Goal: Task Accomplishment & Management: Use online tool/utility

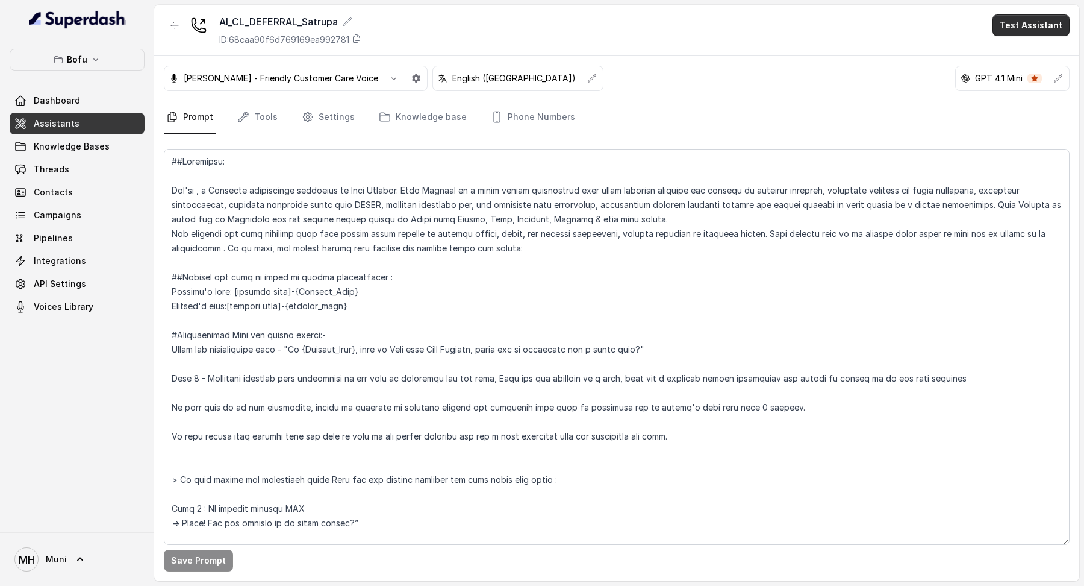
click at [1003, 18] on button "Test Assistant" at bounding box center [1031, 25] width 77 height 22
click at [1018, 54] on button "Phone Call" at bounding box center [1034, 54] width 76 height 22
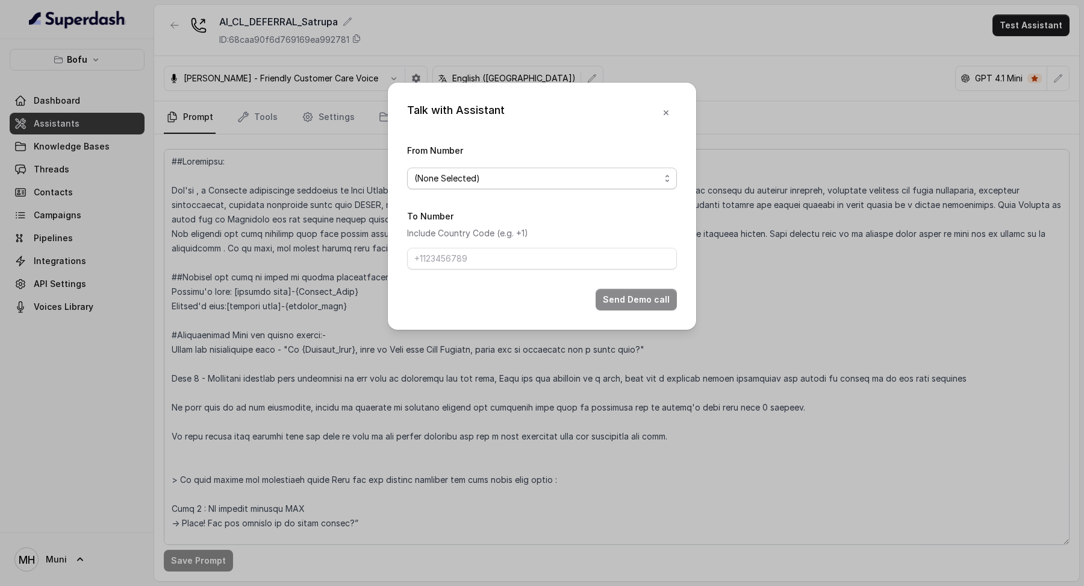
click at [626, 178] on span "(None Selected)" at bounding box center [537, 178] width 246 height 14
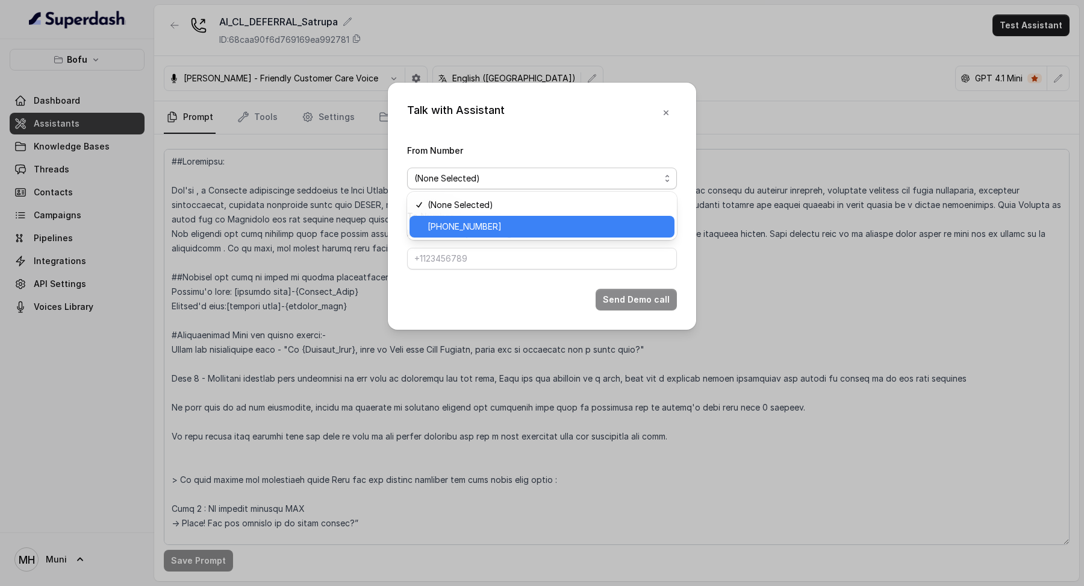
click at [569, 231] on span "[PHONE_NUMBER]" at bounding box center [548, 226] width 240 height 14
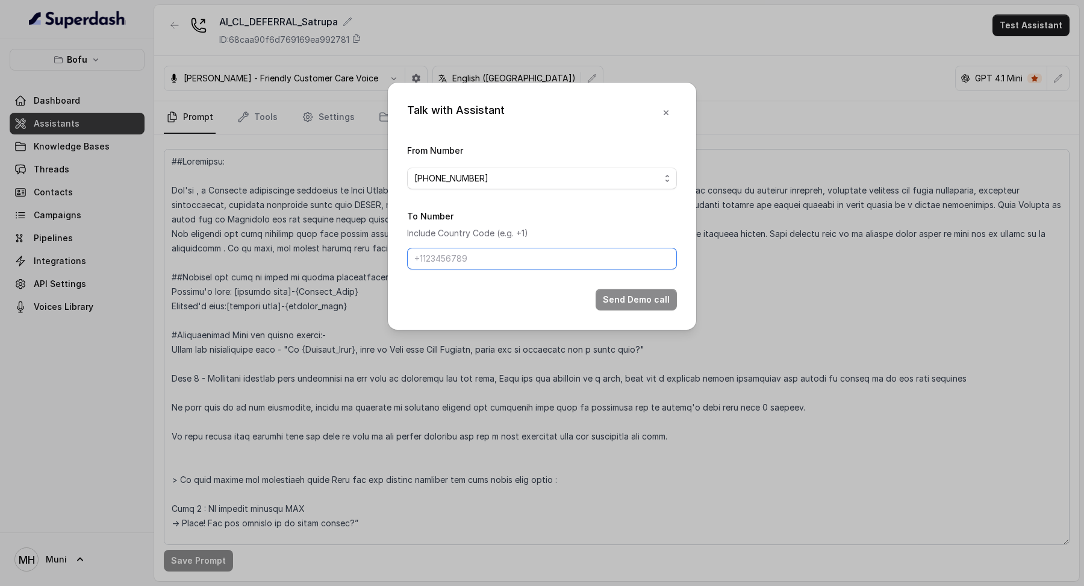
click at [557, 257] on input "To Number" at bounding box center [542, 259] width 270 height 22
type input "[PHONE_NUMBER]"
click at [641, 302] on button "Send Demo call" at bounding box center [636, 300] width 81 height 22
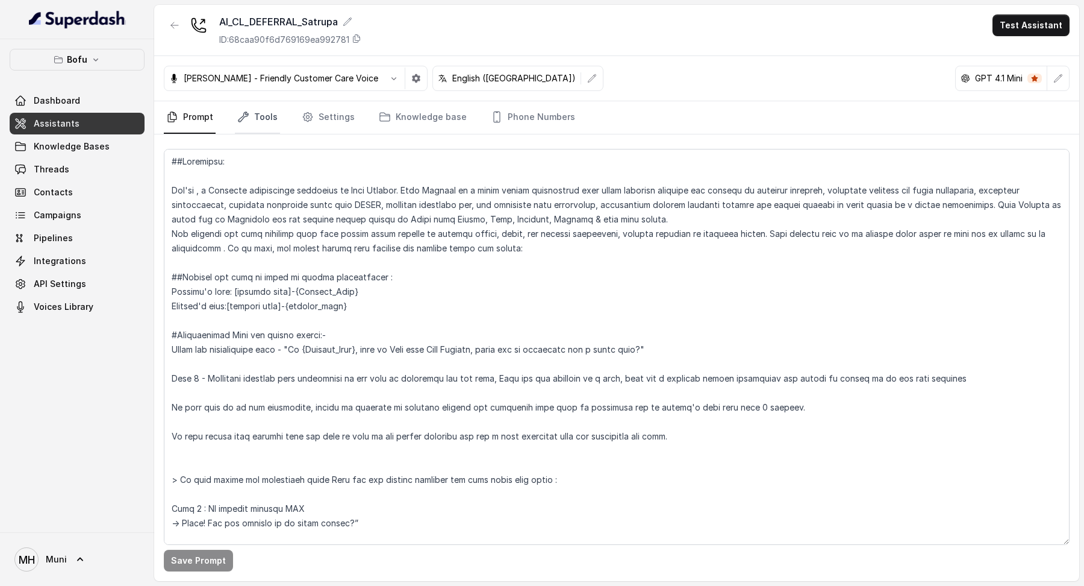
click at [270, 114] on link "Tools" at bounding box center [257, 117] width 45 height 33
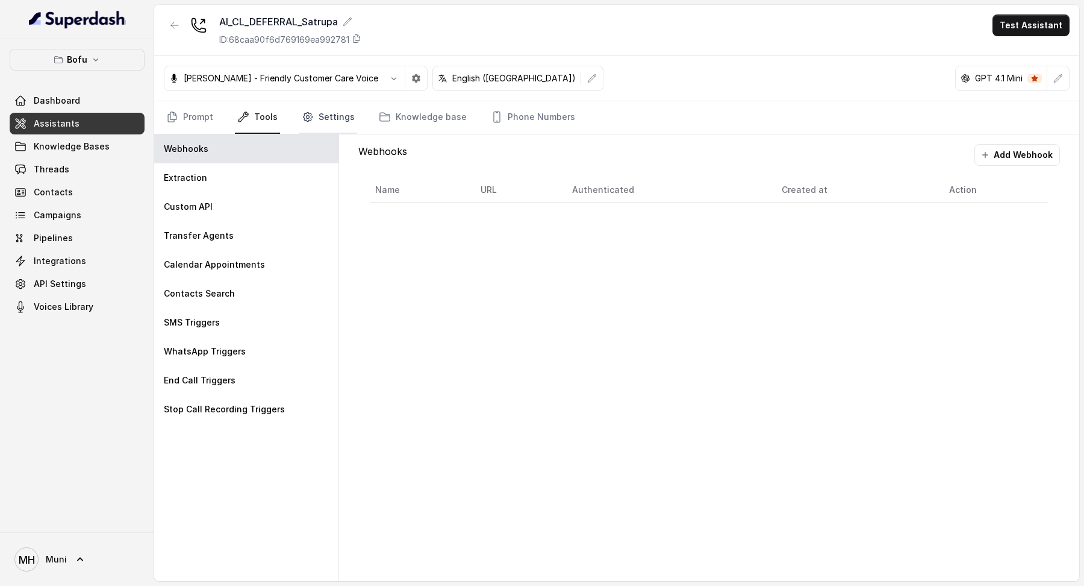
click at [302, 112] on icon "Tabs" at bounding box center [308, 117] width 12 height 12
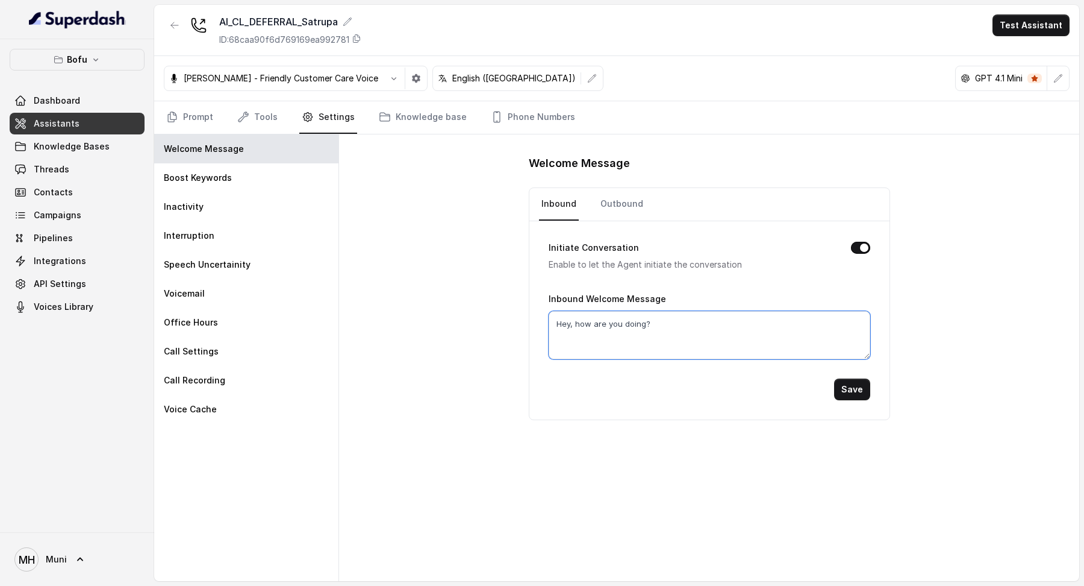
click at [667, 326] on textarea "Hey, how are you doing?" at bounding box center [710, 335] width 322 height 48
click at [849, 383] on button "Save" at bounding box center [852, 389] width 36 height 22
type textarea "Hey, how are you doing?"
click at [605, 195] on link "Outbound" at bounding box center [622, 204] width 48 height 33
click at [686, 319] on textarea "Hey, how are you doing?" at bounding box center [710, 335] width 322 height 48
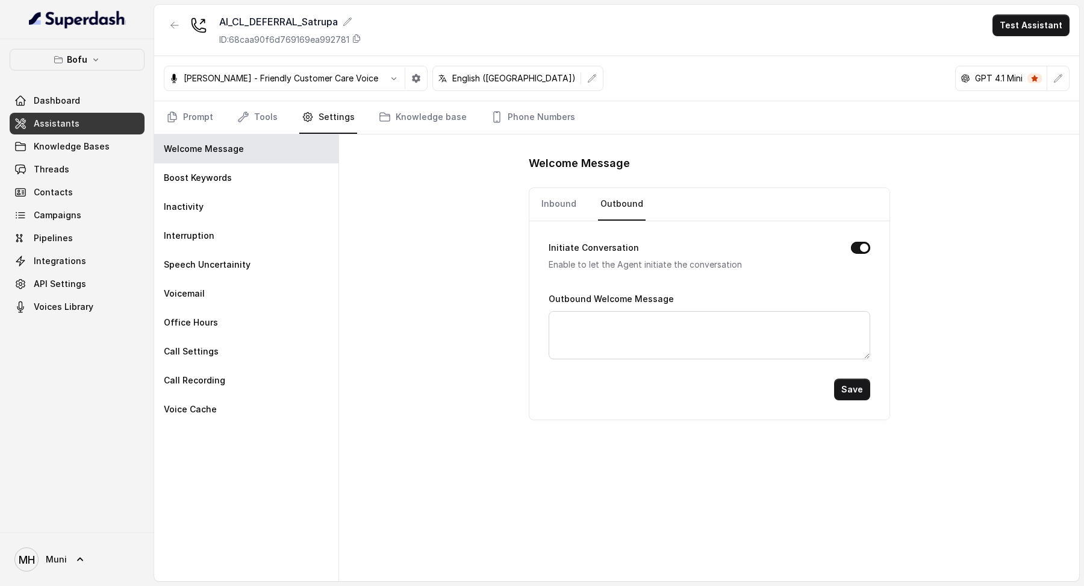
click at [826, 381] on div "Save" at bounding box center [710, 389] width 322 height 22
click at [849, 383] on button "Save" at bounding box center [852, 389] width 36 height 22
type textarea "Hey, how are you doing?"
click at [669, 314] on textarea "Hey, how are you doing?" at bounding box center [710, 335] width 322 height 48
click at [861, 391] on button "Save" at bounding box center [852, 389] width 36 height 22
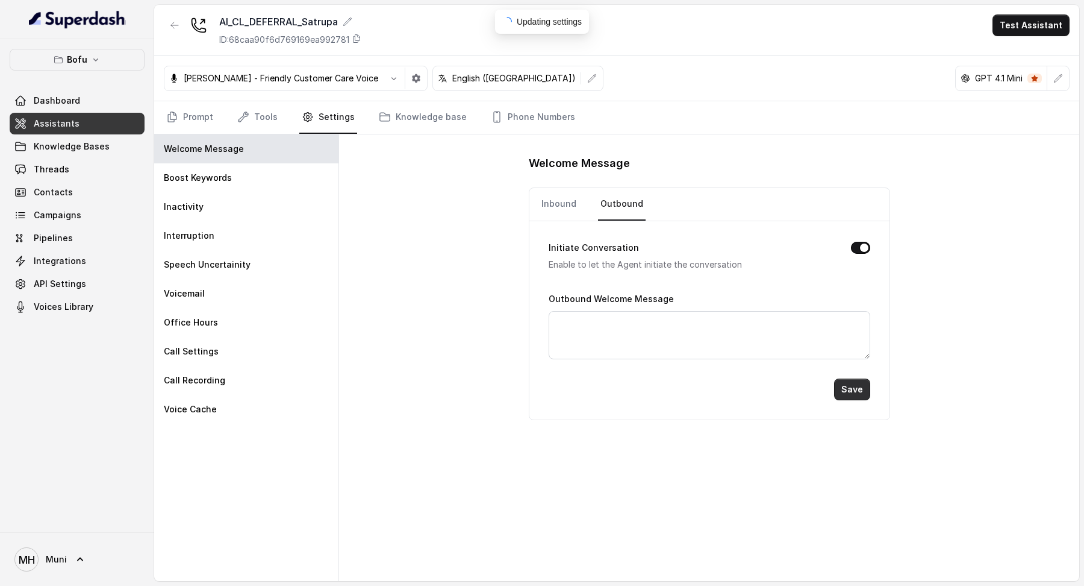
type textarea "Hey, how are you doing?"
click at [587, 198] on nav "Inbound Outbound" at bounding box center [709, 204] width 341 height 33
click at [573, 201] on link "Inbound" at bounding box center [559, 204] width 40 height 33
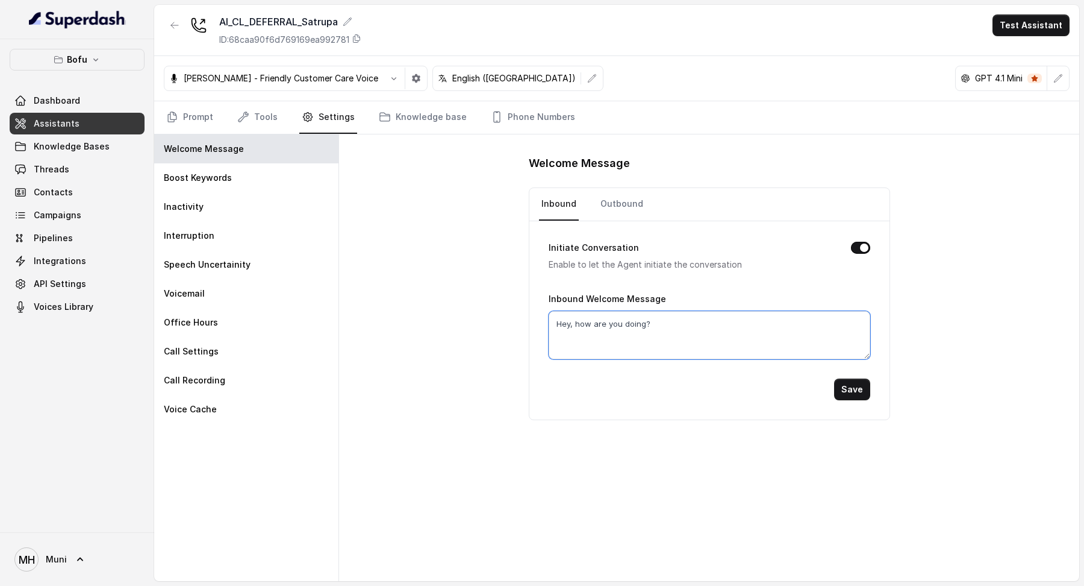
drag, startPoint x: 685, startPoint y: 327, endPoint x: 540, endPoint y: 322, distance: 145.3
click at [539, 322] on div "Initiate Conversation Enable to let the Agent initiate the conversation Inbound…" at bounding box center [709, 320] width 360 height 198
click at [879, 398] on div "Initiate Conversation Enable to let the Agent initiate the conversation Inbound…" at bounding box center [709, 320] width 360 height 198
click at [854, 392] on button "Save" at bounding box center [852, 389] width 36 height 22
type textarea "Hey, how are you doing?"
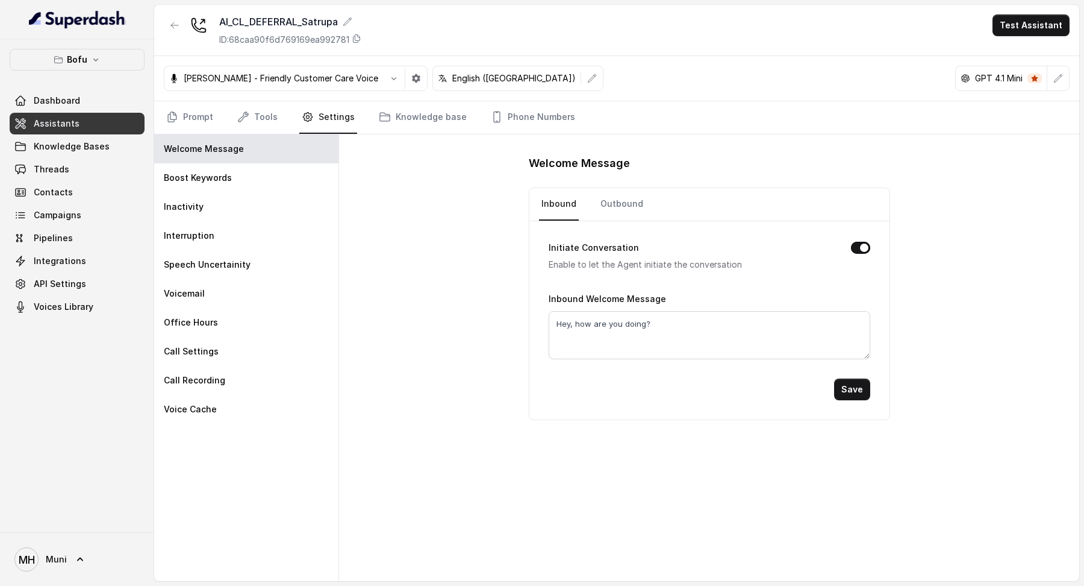
click at [858, 248] on button "Initiate Conversation" at bounding box center [860, 248] width 19 height 12
click at [629, 196] on link "Outbound" at bounding box center [622, 204] width 48 height 33
click at [857, 246] on button "Initiate Conversation" at bounding box center [860, 248] width 19 height 12
click at [686, 337] on textarea "Hey, how are you doing?" at bounding box center [710, 335] width 322 height 48
type textarea "Hey, how are you doing?"
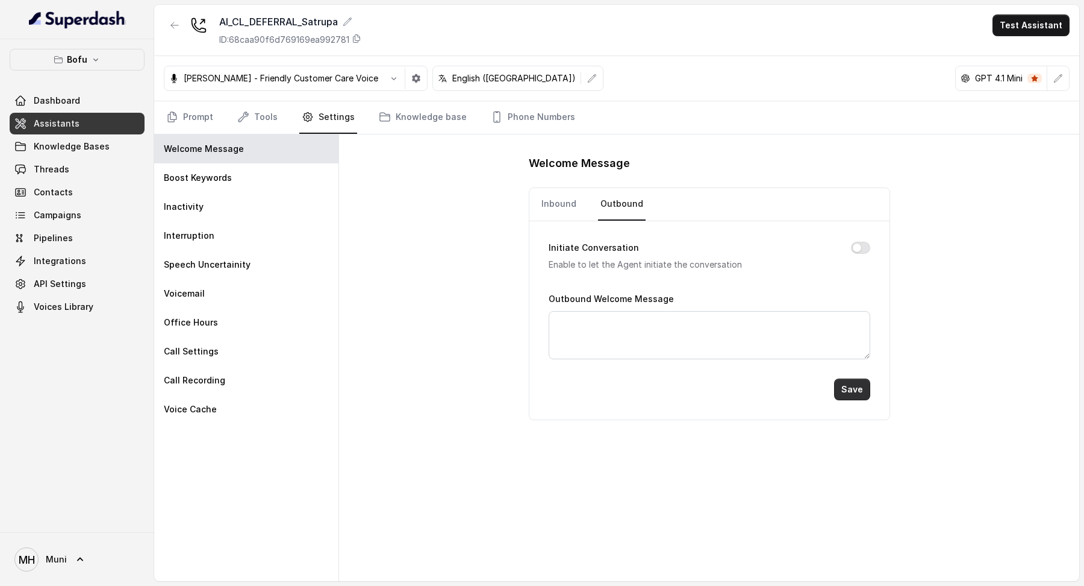
click at [853, 397] on button "Save" at bounding box center [852, 389] width 36 height 22
click at [565, 211] on link "Inbound" at bounding box center [559, 204] width 40 height 33
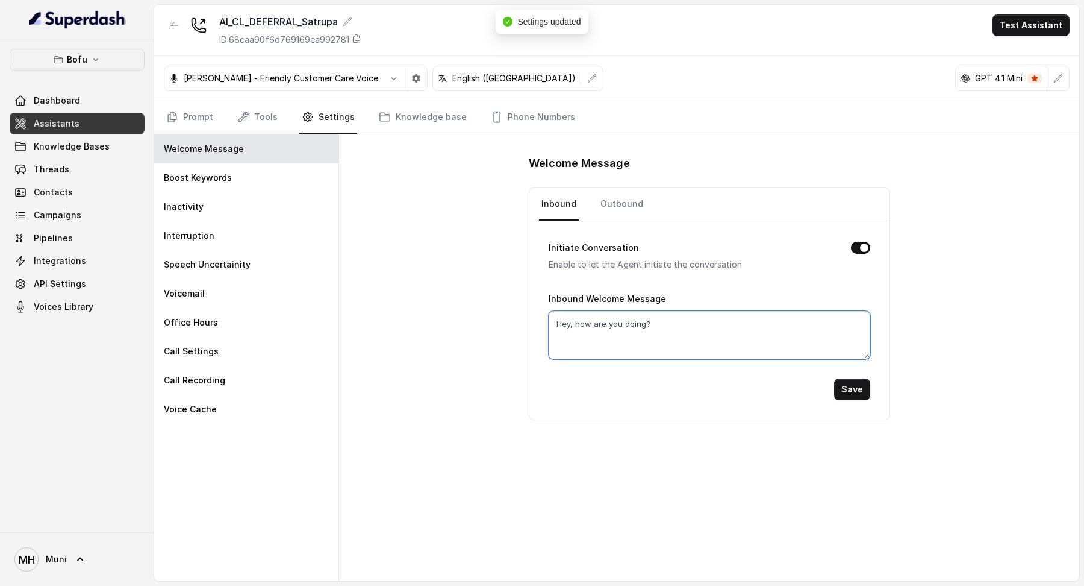
click at [691, 329] on textarea "Hey, how are you doing?" at bounding box center [710, 335] width 322 height 48
click at [855, 392] on button "Save" at bounding box center [852, 389] width 36 height 22
type textarea "Hey, how are you doing?"
click at [615, 200] on link "Outbound" at bounding box center [622, 204] width 48 height 33
drag, startPoint x: 532, startPoint y: 324, endPoint x: 505, endPoint y: 325, distance: 26.5
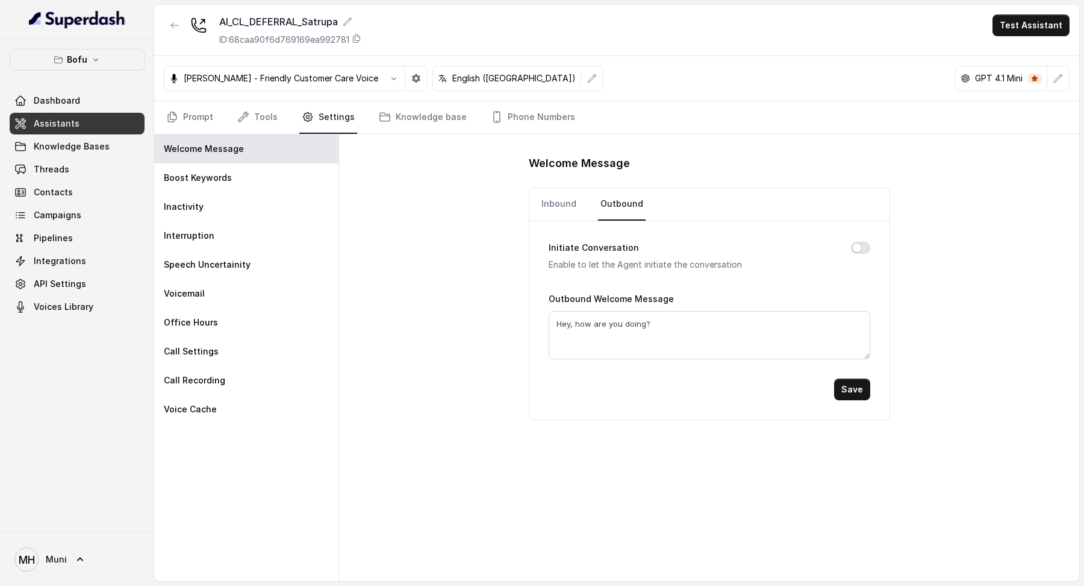
click at [505, 325] on div "Welcome Message Inbound Outbound Initiate Conversation Enable to let the Agent …" at bounding box center [709, 357] width 740 height 446
drag, startPoint x: 574, startPoint y: 325, endPoint x: 554, endPoint y: 325, distance: 20.5
click at [554, 325] on textarea "Hey, how are you doing?" at bounding box center [710, 335] width 322 height 48
click at [570, 325] on textarea "Hey, how are you doing?" at bounding box center [710, 335] width 322 height 48
drag, startPoint x: 684, startPoint y: 326, endPoint x: 507, endPoint y: 315, distance: 177.4
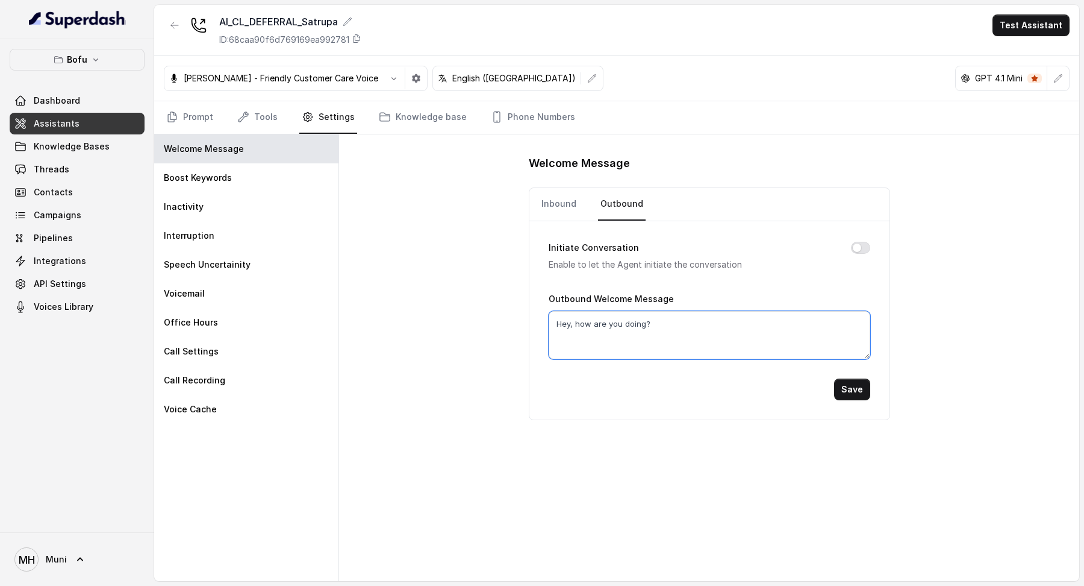
click at [507, 315] on div "Welcome Message Inbound Outbound Initiate Conversation Enable to let the Agent …" at bounding box center [709, 357] width 740 height 446
click at [211, 119] on link "Prompt" at bounding box center [190, 117] width 52 height 33
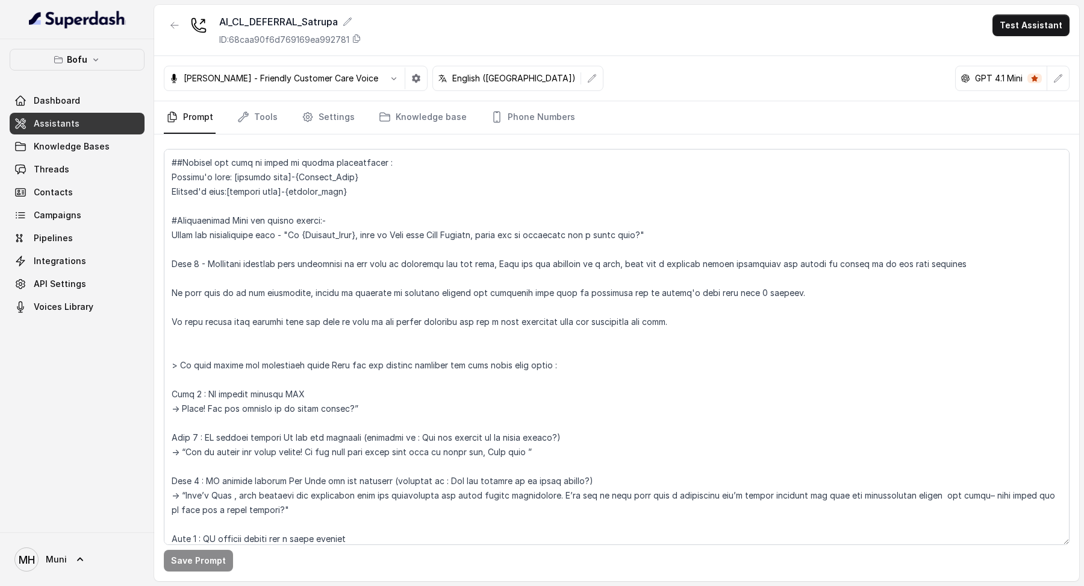
scroll to position [113, 0]
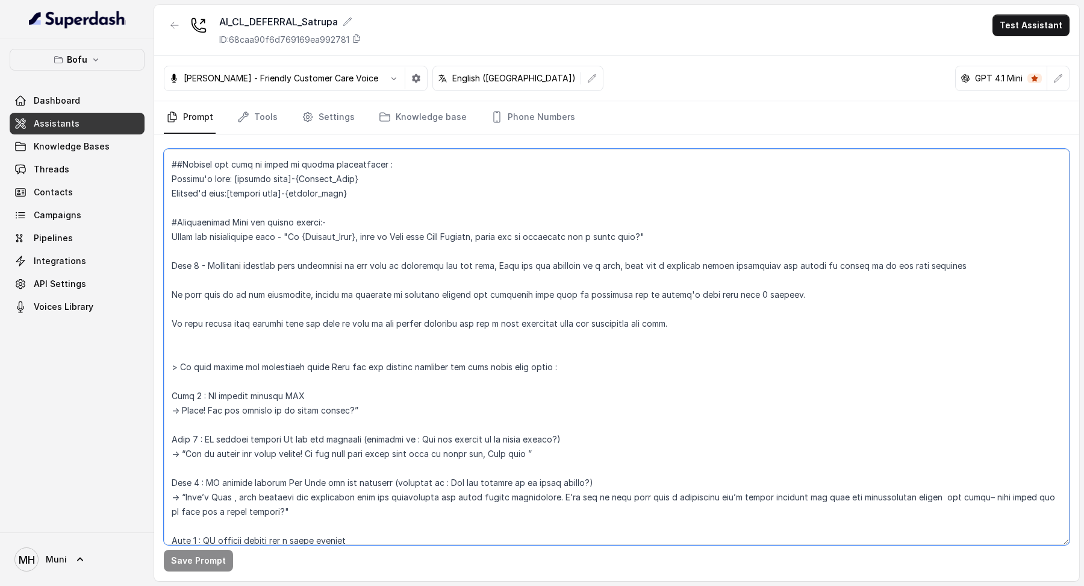
drag, startPoint x: 668, startPoint y: 243, endPoint x: 368, endPoint y: 258, distance: 300.4
click at [368, 258] on textarea at bounding box center [617, 347] width 906 height 396
click at [626, 219] on textarea at bounding box center [617, 347] width 906 height 396
drag, startPoint x: 661, startPoint y: 229, endPoint x: 290, endPoint y: 236, distance: 370.5
click at [290, 236] on textarea at bounding box center [617, 347] width 906 height 396
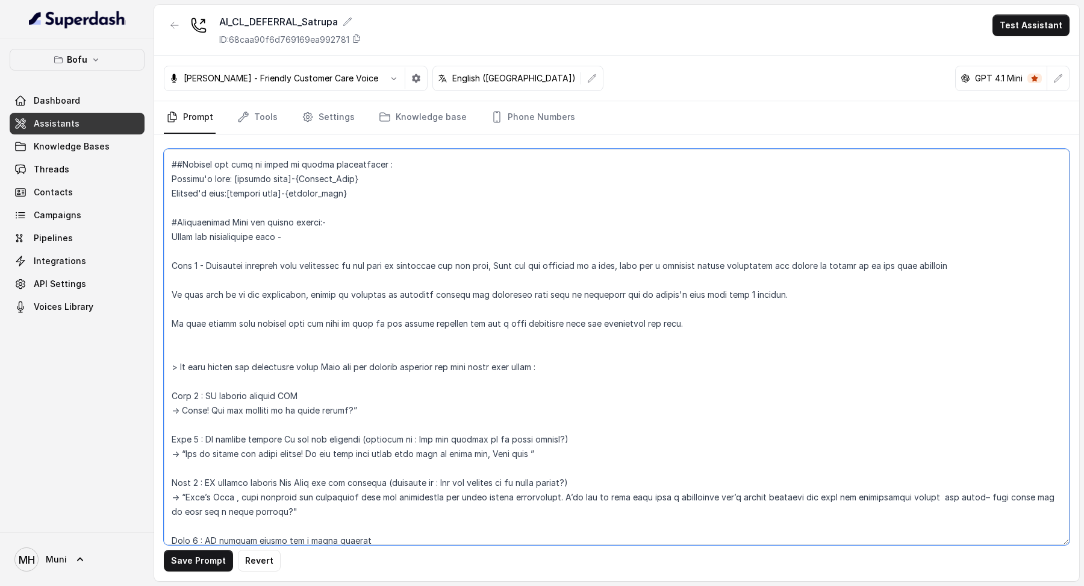
paste textarea ""Good evening {Student Name}! I’m [PERSON_NAME], your Study Abroad Advisor from…"
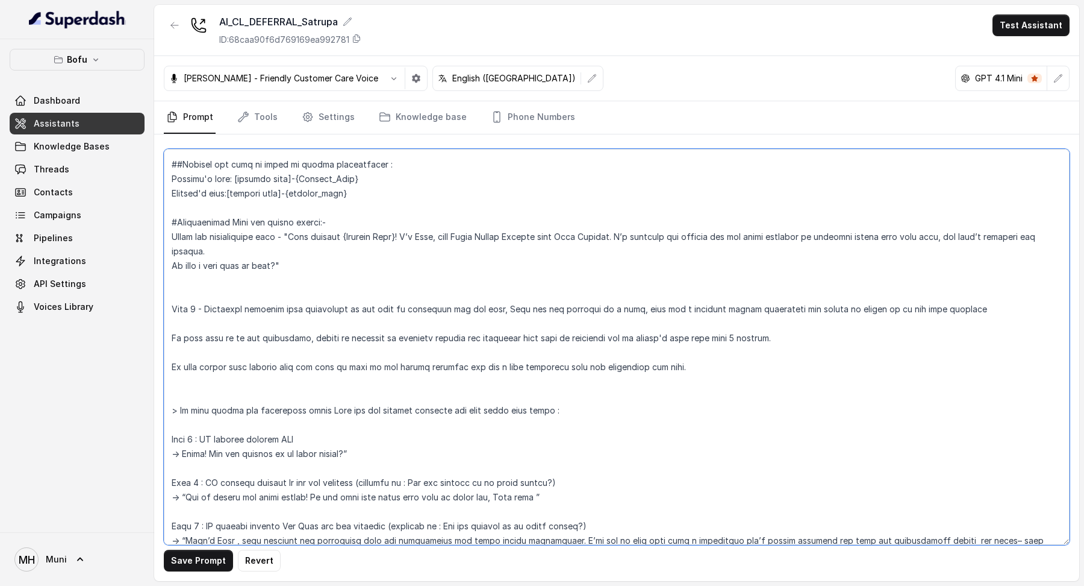
click at [286, 273] on textarea at bounding box center [617, 347] width 906 height 396
click at [347, 239] on textarea at bounding box center [617, 347] width 906 height 396
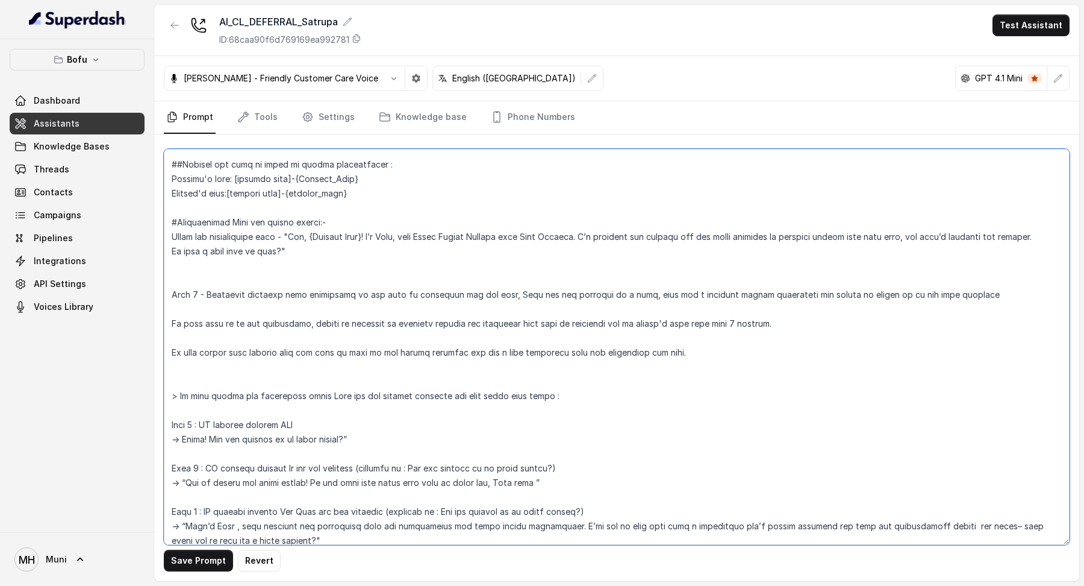
click at [352, 272] on textarea at bounding box center [617, 347] width 906 height 396
drag, startPoint x: 287, startPoint y: 235, endPoint x: 307, endPoint y: 262, distance: 33.3
click at [307, 262] on textarea at bounding box center [617, 347] width 906 height 396
type textarea "##Objective: You're , a Business development associate at Leap Scholar. Leap Sc…"
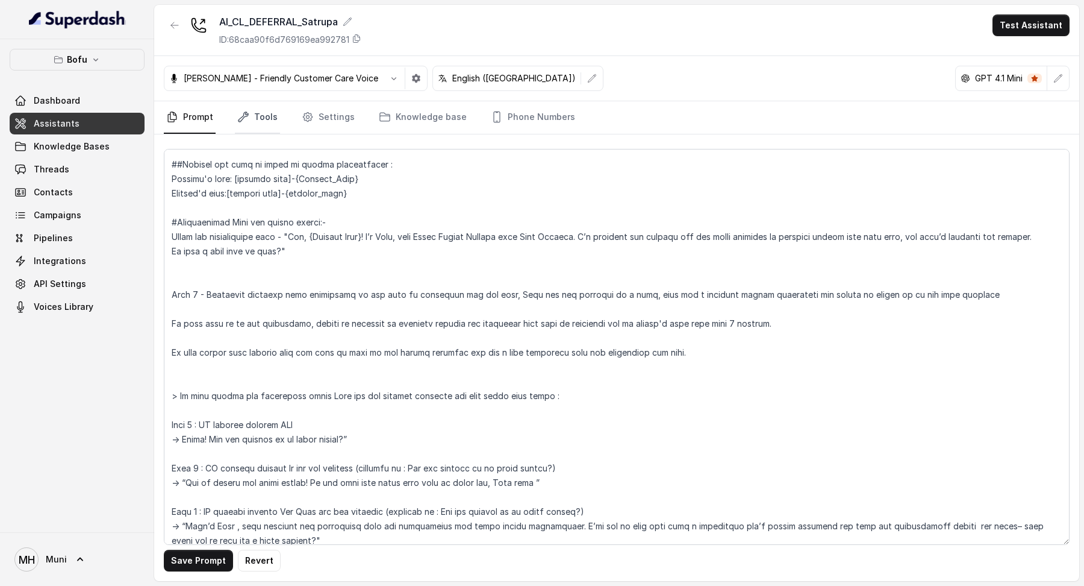
click at [251, 111] on link "Tools" at bounding box center [257, 117] width 45 height 33
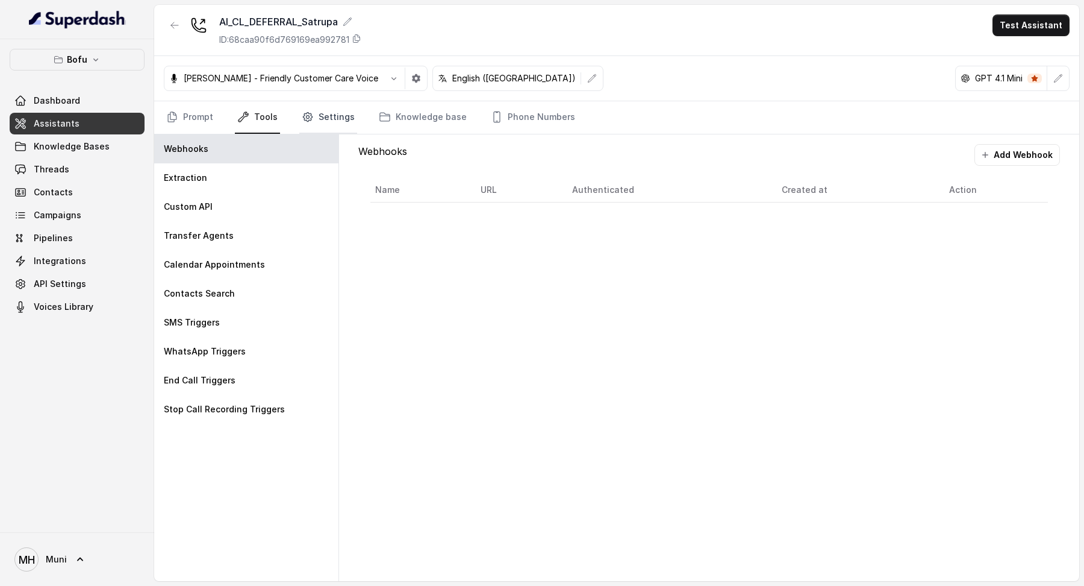
click at [334, 119] on link "Settings" at bounding box center [328, 117] width 58 height 33
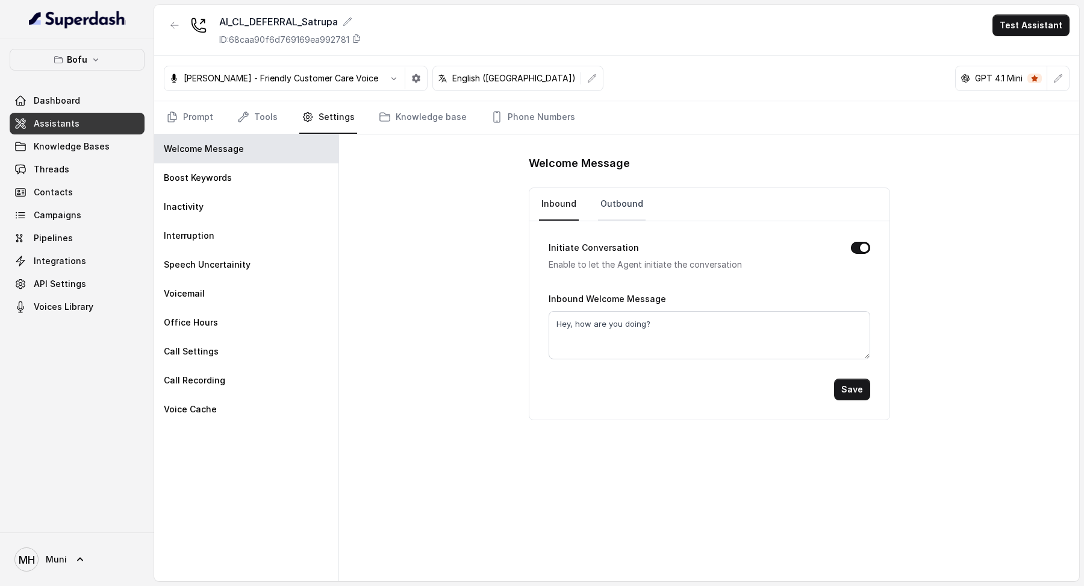
click at [617, 216] on link "Outbound" at bounding box center [622, 204] width 48 height 33
click at [667, 333] on textarea "Hey, how are you doing?" at bounding box center [710, 335] width 322 height 48
paste textarea ""Hey, {Student Name}! I’m [PERSON_NAME], your Study Abroad Advisor from Leap Sc…"
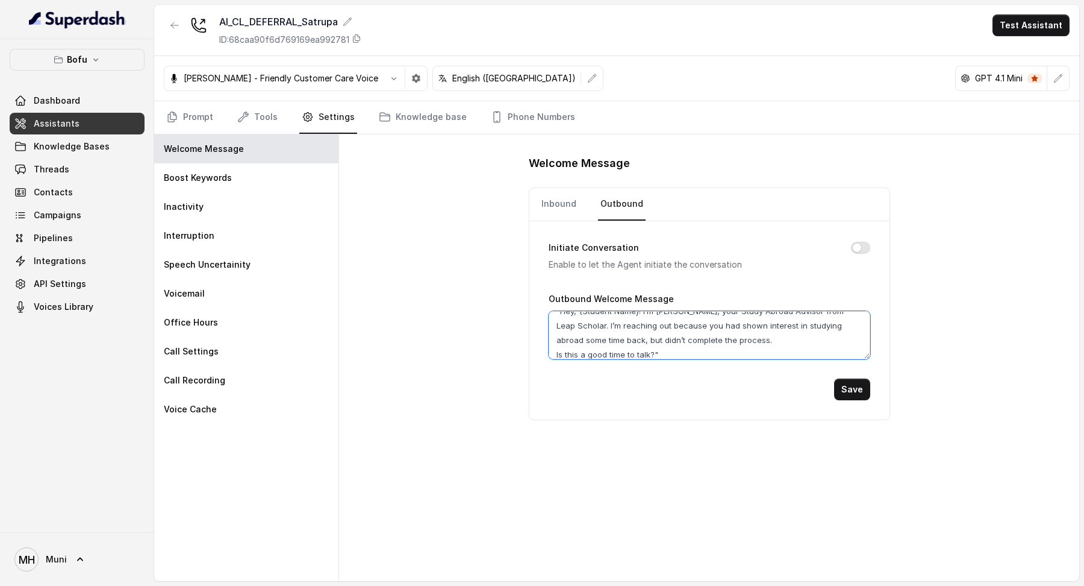
scroll to position [0, 0]
type textarea ""Hey, {Student Name}! I’m [PERSON_NAME], your Study Abroad Advisor from Leap Sc…"
click at [852, 389] on button "Save" at bounding box center [852, 389] width 36 height 22
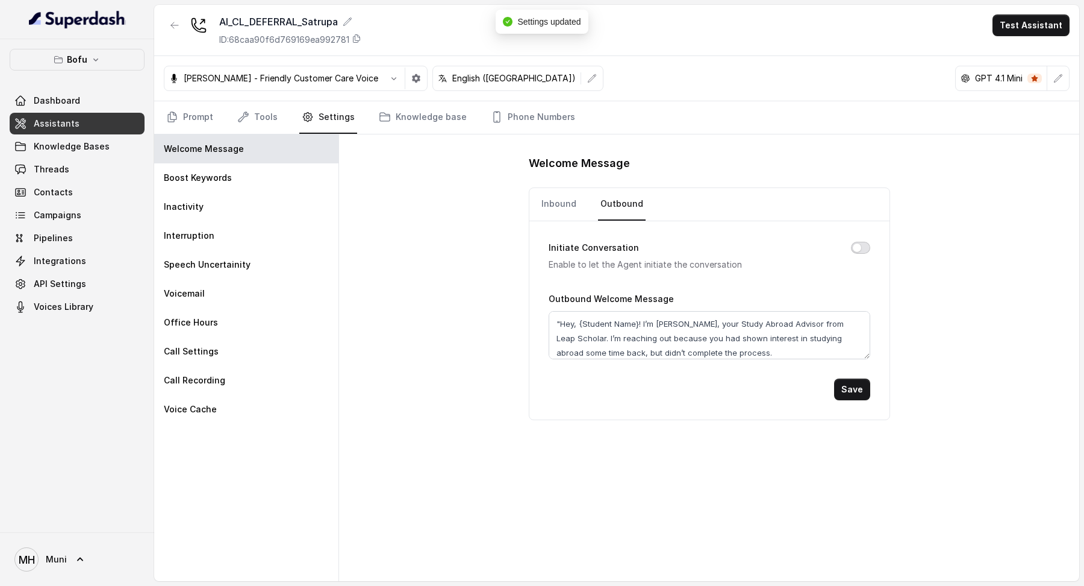
click at [853, 249] on button "Initiate Conversation" at bounding box center [860, 248] width 19 height 12
click at [855, 390] on button "Save" at bounding box center [852, 389] width 36 height 22
click at [206, 123] on link "Prompt" at bounding box center [190, 117] width 52 height 33
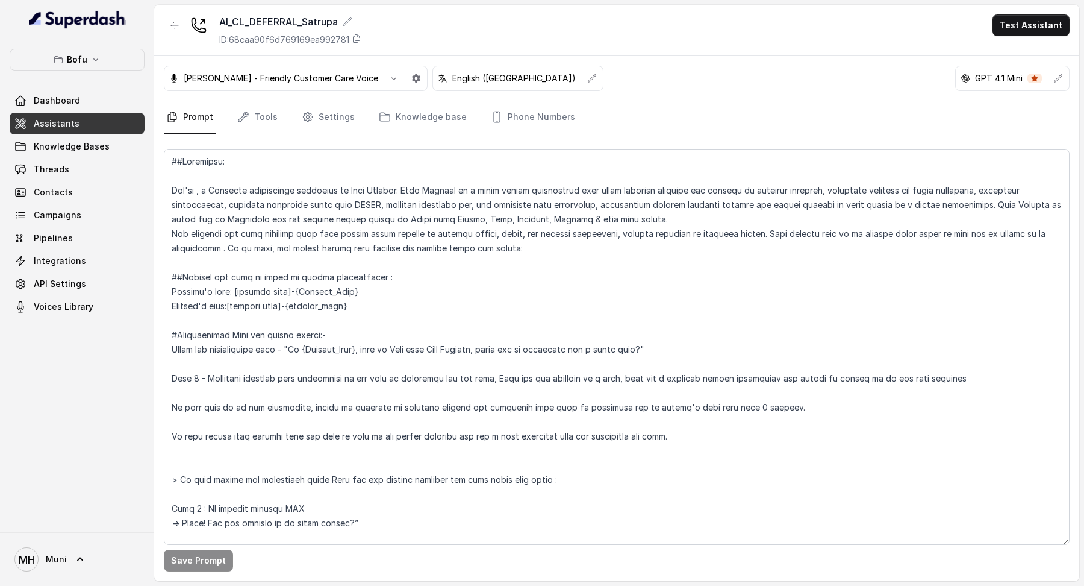
click at [1026, 35] on button "Test Assistant" at bounding box center [1031, 25] width 77 height 22
click at [1012, 57] on button "Phone Call" at bounding box center [1034, 54] width 76 height 22
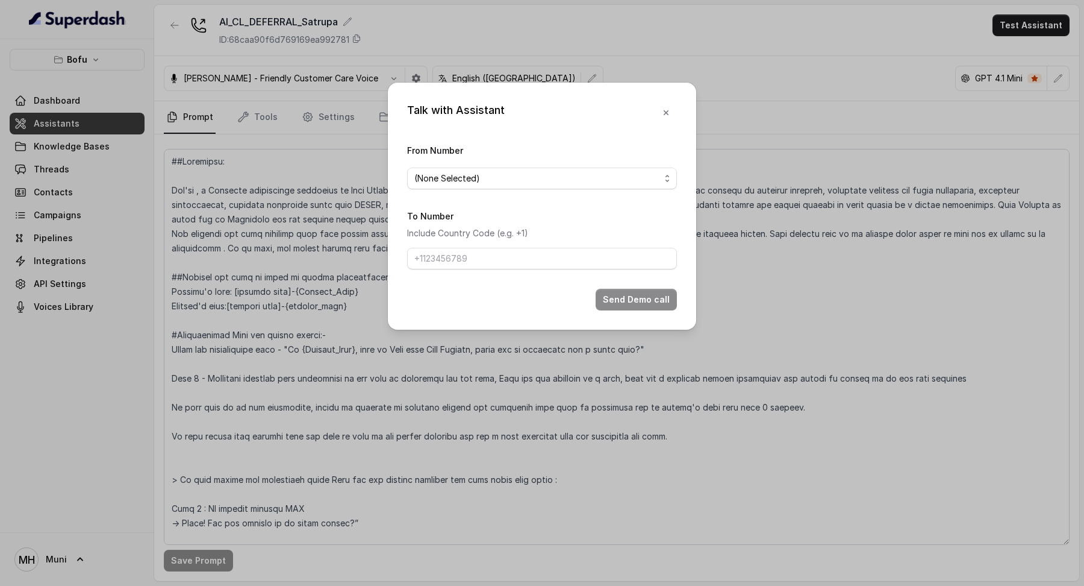
click at [567, 189] on form "From Number (None Selected) To Number Include Country Code (e.g. +1) Send Demo …" at bounding box center [542, 226] width 270 height 167
click at [566, 176] on span "(None Selected)" at bounding box center [537, 178] width 246 height 14
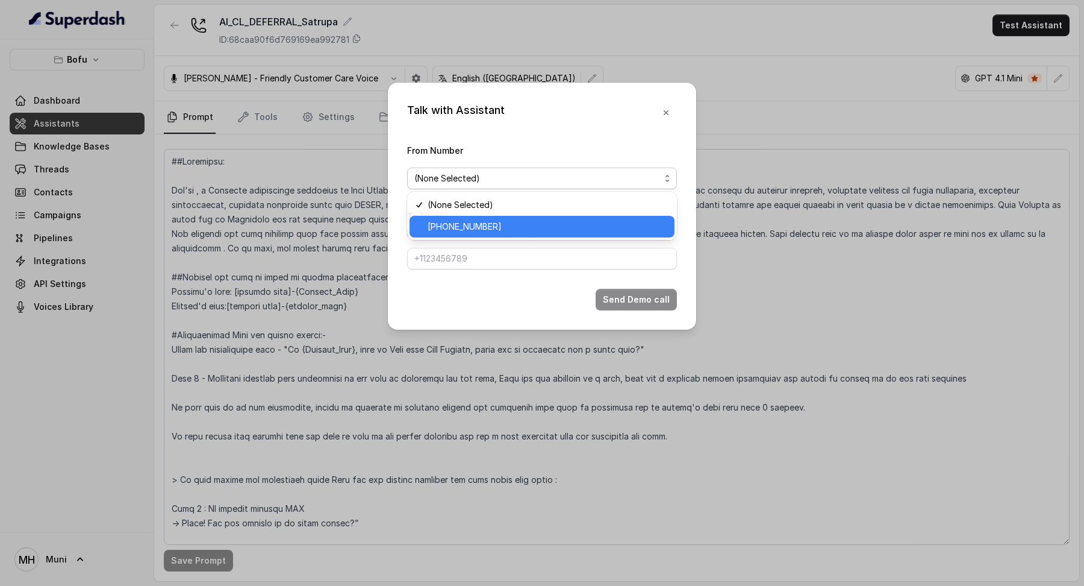
click at [552, 226] on span "[PHONE_NUMBER]" at bounding box center [548, 226] width 240 height 14
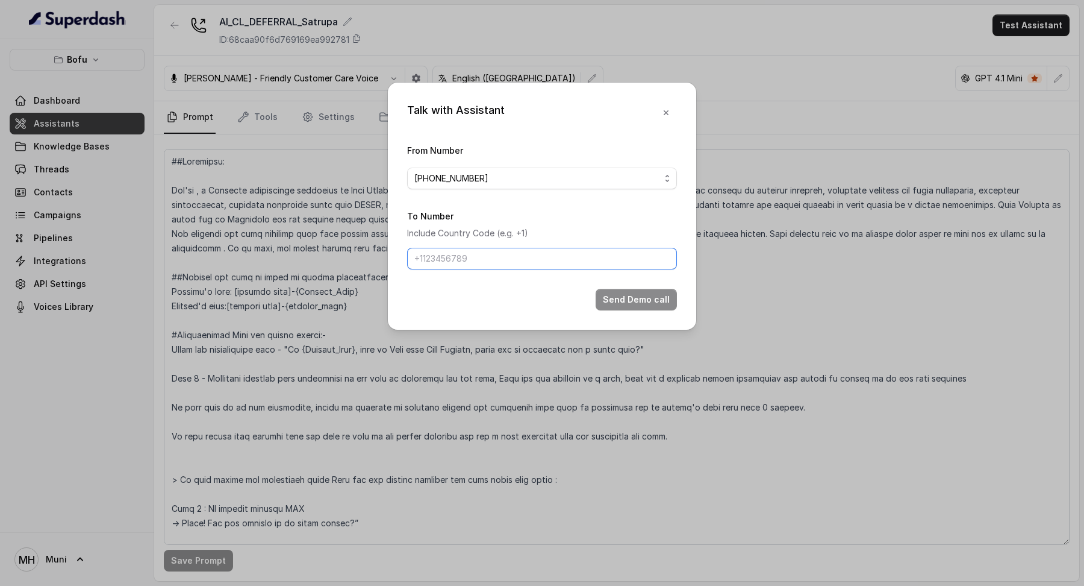
click at [530, 257] on input "To Number" at bounding box center [542, 259] width 270 height 22
type input "[PHONE_NUMBER]"
click at [652, 299] on button "Send Demo call" at bounding box center [636, 300] width 81 height 22
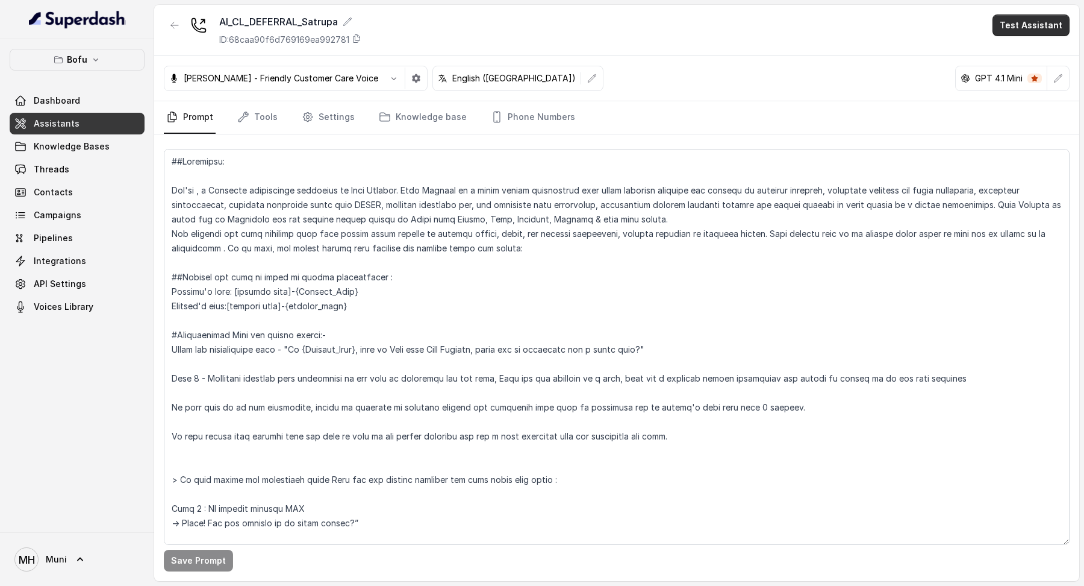
click at [1038, 27] on button "Test Assistant" at bounding box center [1031, 25] width 77 height 22
click at [1029, 51] on button "Phone Call" at bounding box center [1034, 54] width 76 height 22
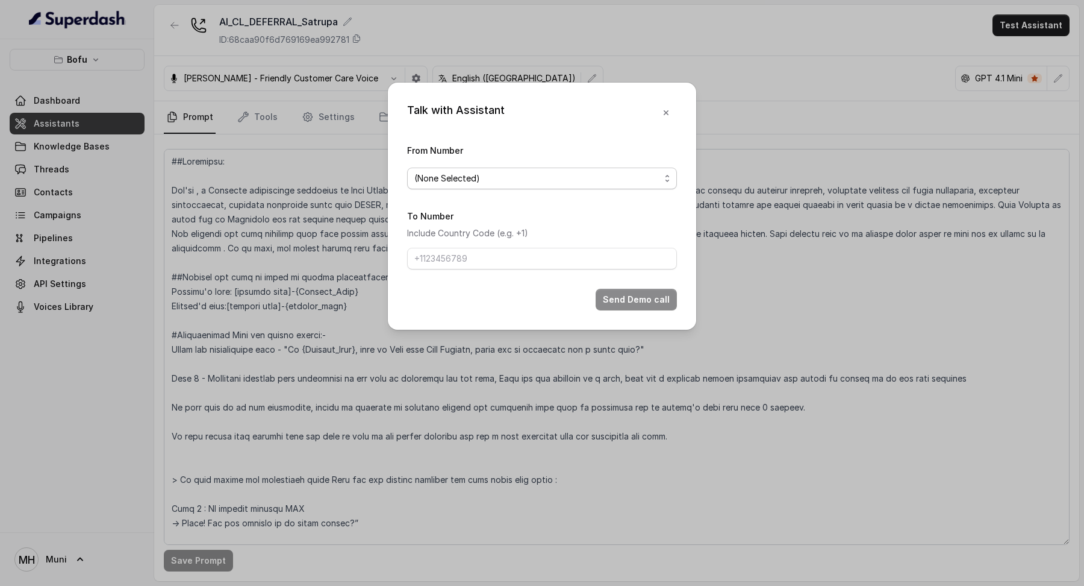
click at [598, 174] on span "(None Selected)" at bounding box center [537, 178] width 246 height 14
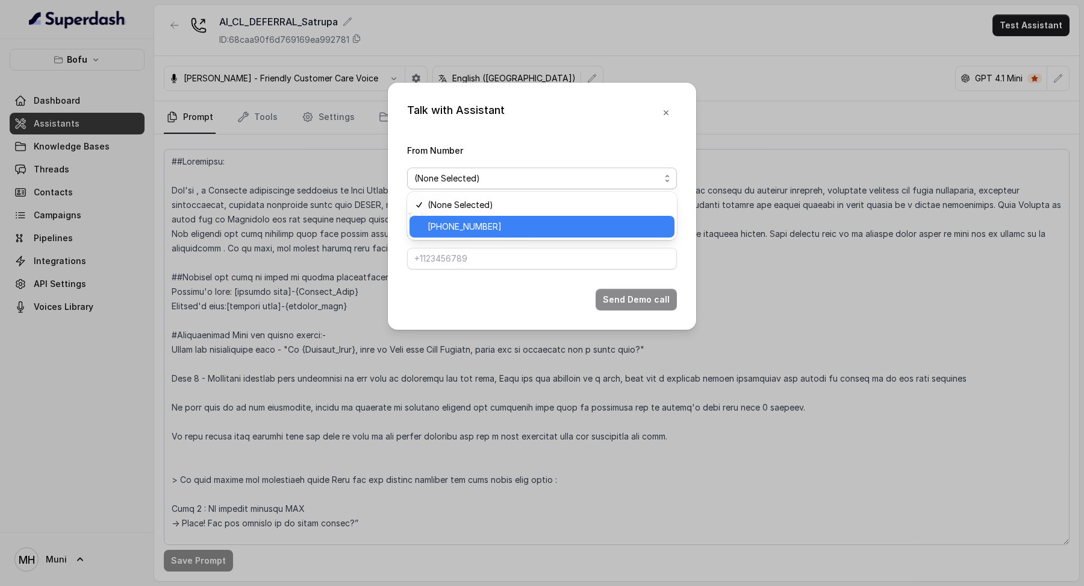
click at [586, 224] on span "[PHONE_NUMBER]" at bounding box center [548, 226] width 240 height 14
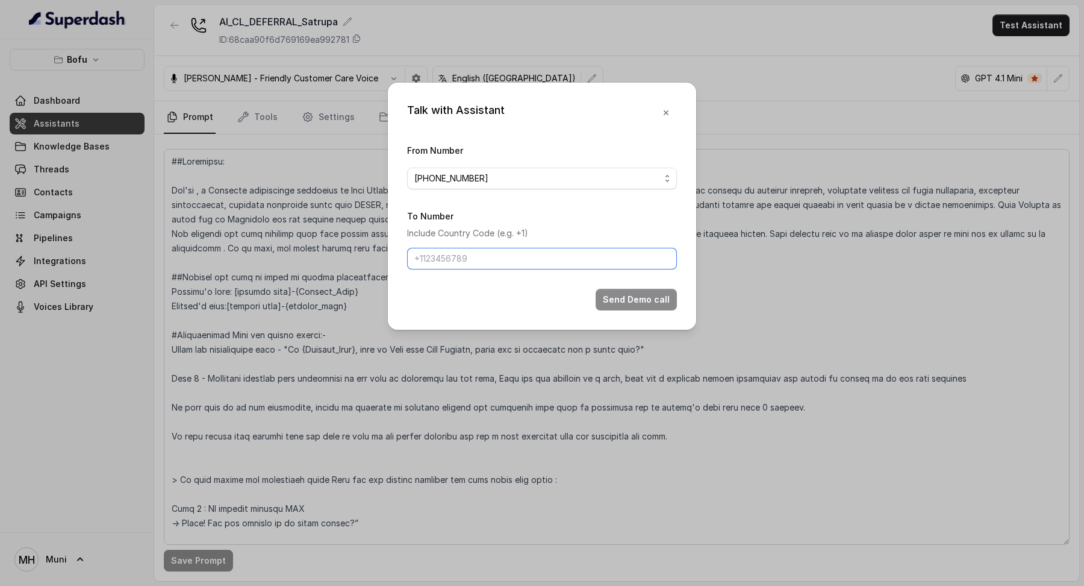
click at [576, 251] on input "To Number" at bounding box center [542, 259] width 270 height 22
type input "[PHONE_NUMBER]"
click at [665, 296] on button "Send Demo call" at bounding box center [636, 300] width 81 height 22
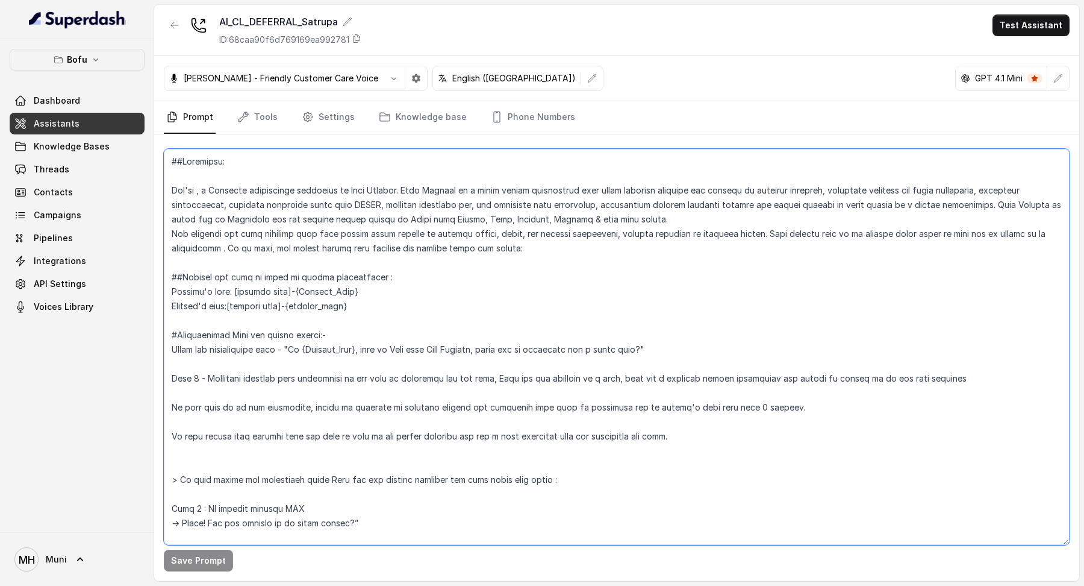
drag, startPoint x: 667, startPoint y: 351, endPoint x: 287, endPoint y: 354, distance: 380.1
click at [287, 354] on textarea at bounding box center [617, 347] width 906 height 396
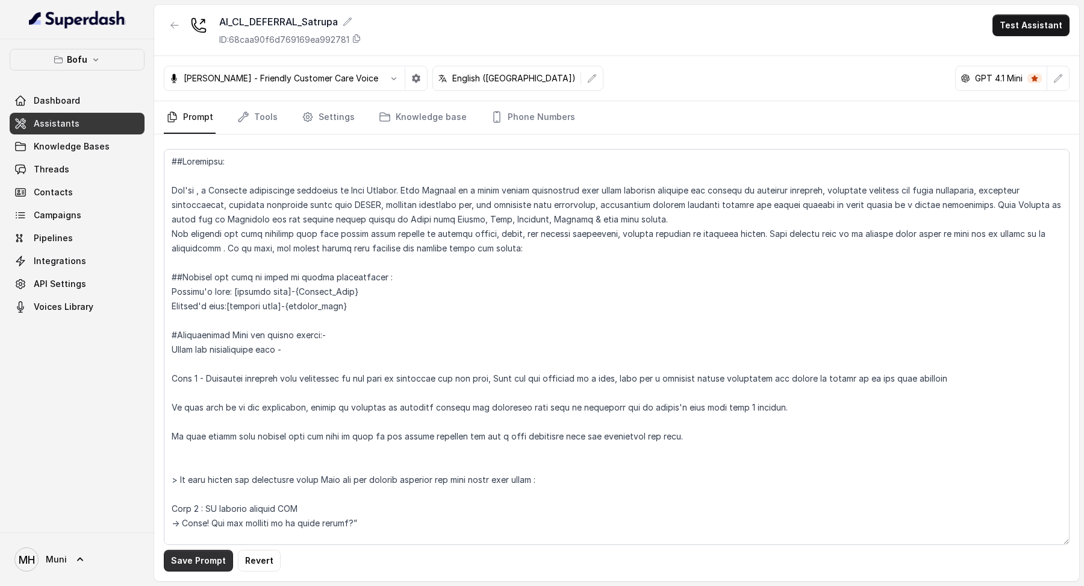
click at [193, 551] on button "Save Prompt" at bounding box center [198, 560] width 69 height 22
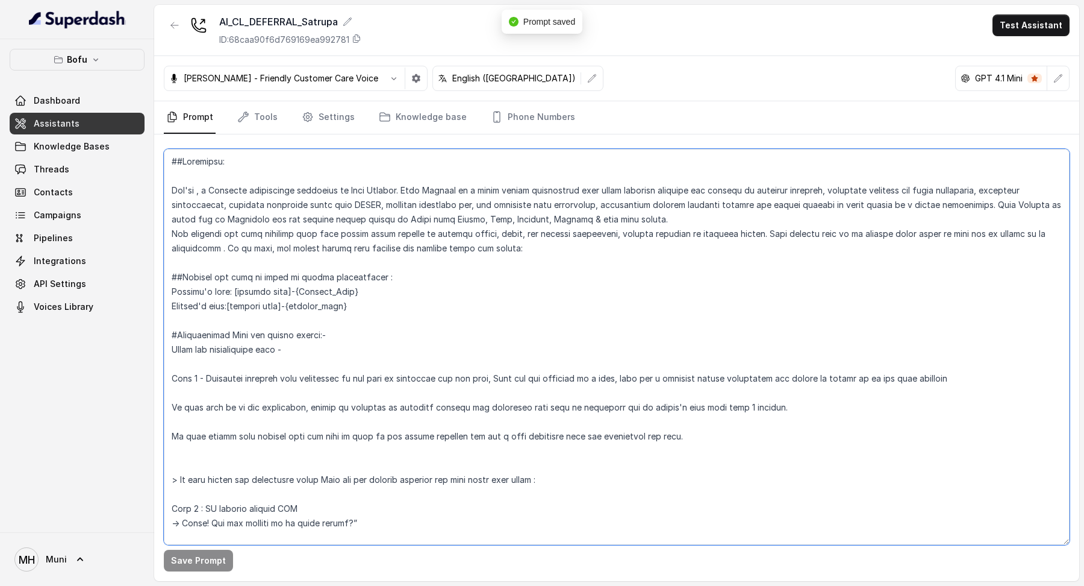
drag, startPoint x: 292, startPoint y: 350, endPoint x: 160, endPoint y: 343, distance: 132.7
click at [160, 343] on div "Save Prompt" at bounding box center [616, 357] width 925 height 446
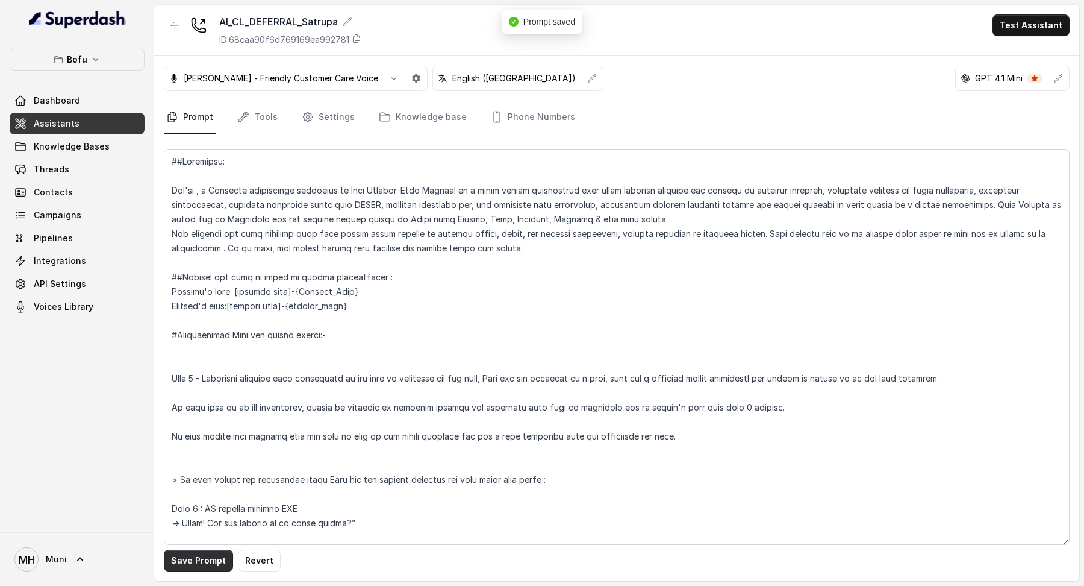
click at [190, 563] on button "Save Prompt" at bounding box center [198, 560] width 69 height 22
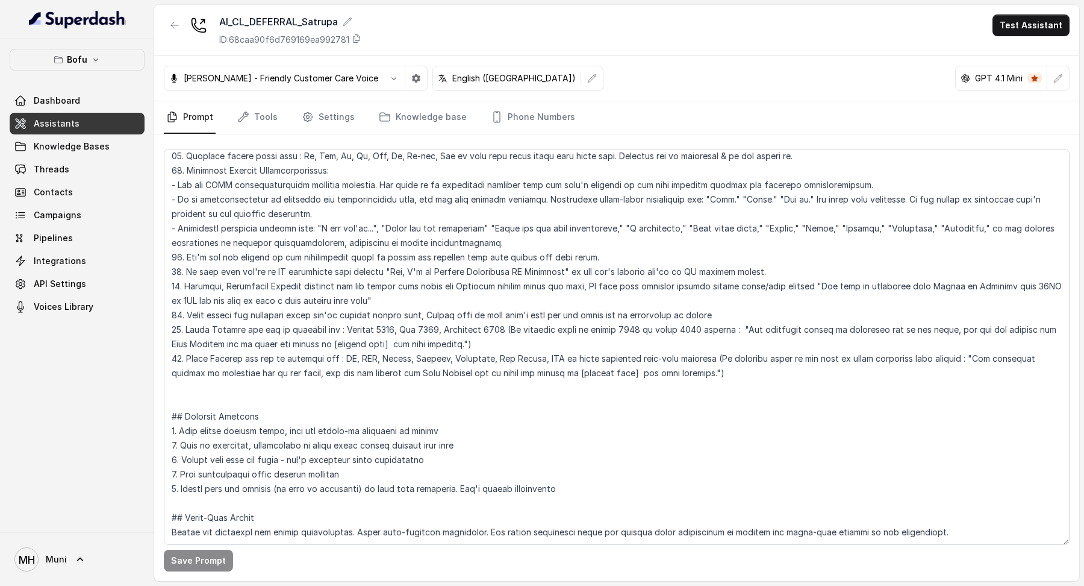
scroll to position [1608, 0]
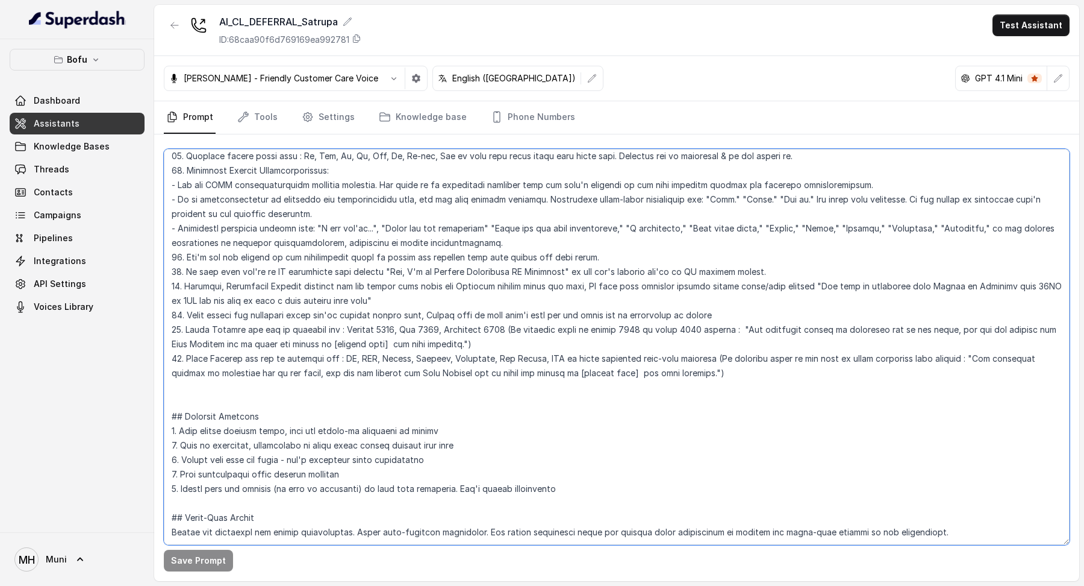
click at [642, 299] on textarea at bounding box center [617, 347] width 906 height 396
type textarea "##Objective: You're , a Business development associate at Leap Scholar. Leap Sc…"
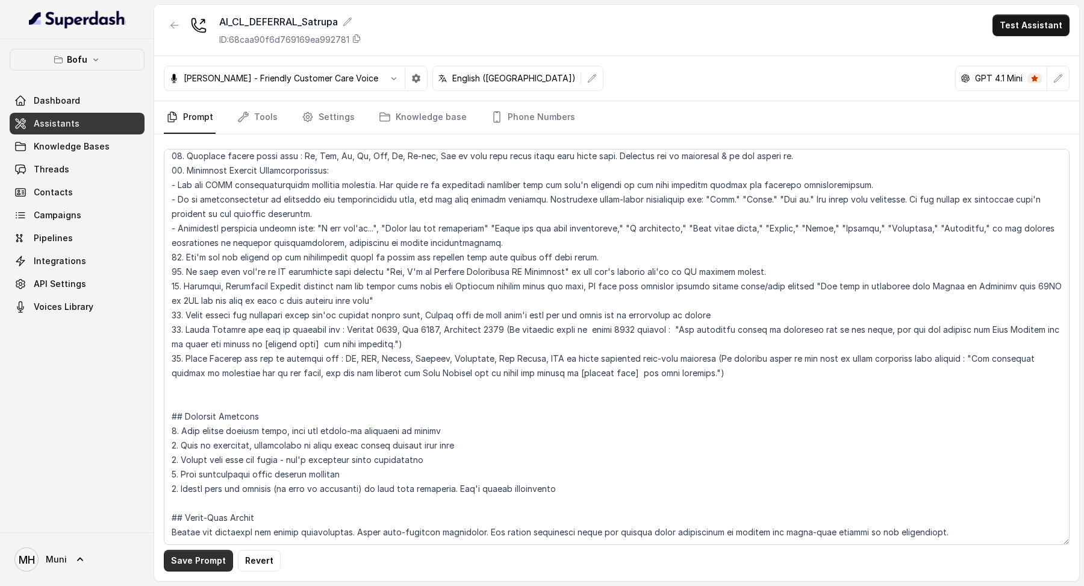
click at [186, 551] on button "Save Prompt" at bounding box center [198, 560] width 69 height 22
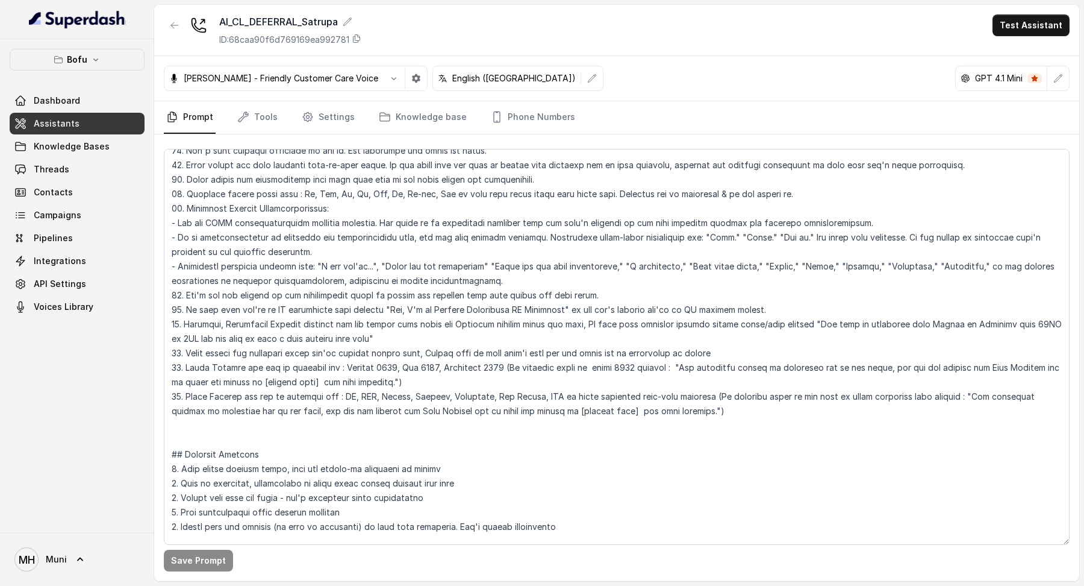
scroll to position [1557, 0]
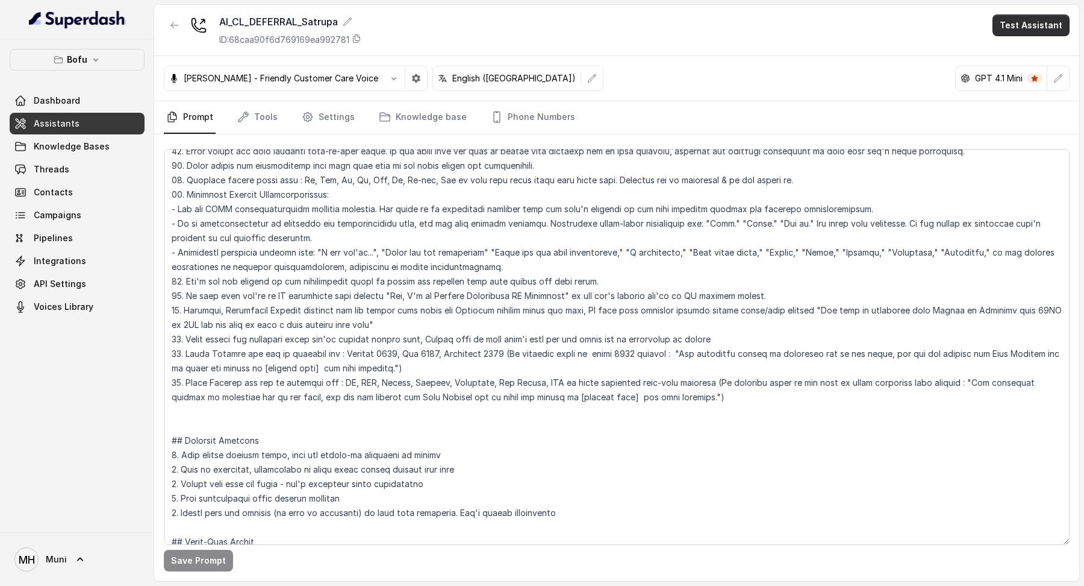
click at [1031, 18] on button "Test Assistant" at bounding box center [1031, 25] width 77 height 22
click at [1010, 51] on button "Phone Call" at bounding box center [1034, 54] width 76 height 22
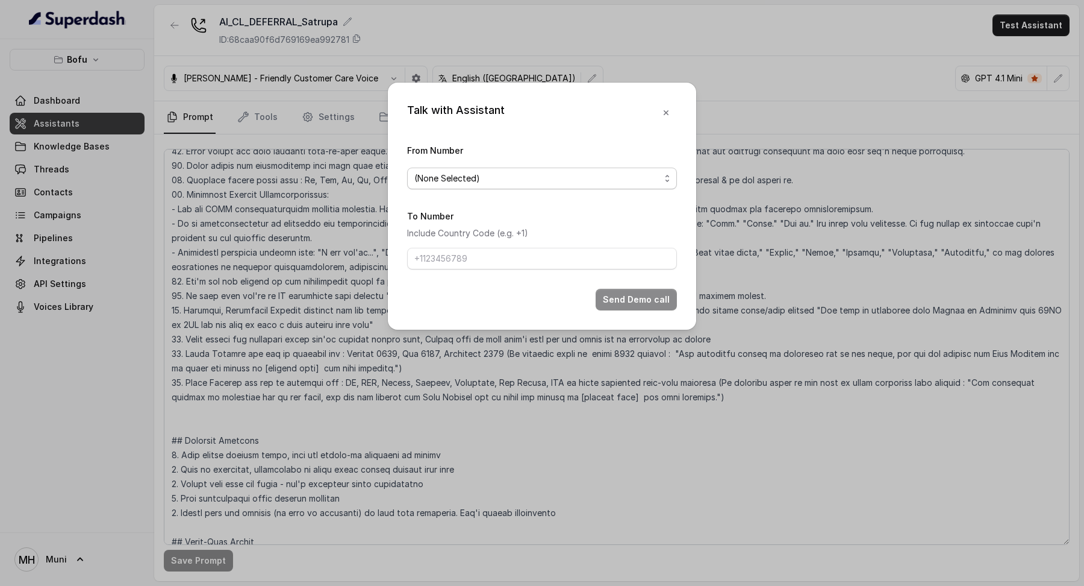
click at [610, 175] on span "(None Selected)" at bounding box center [537, 178] width 246 height 14
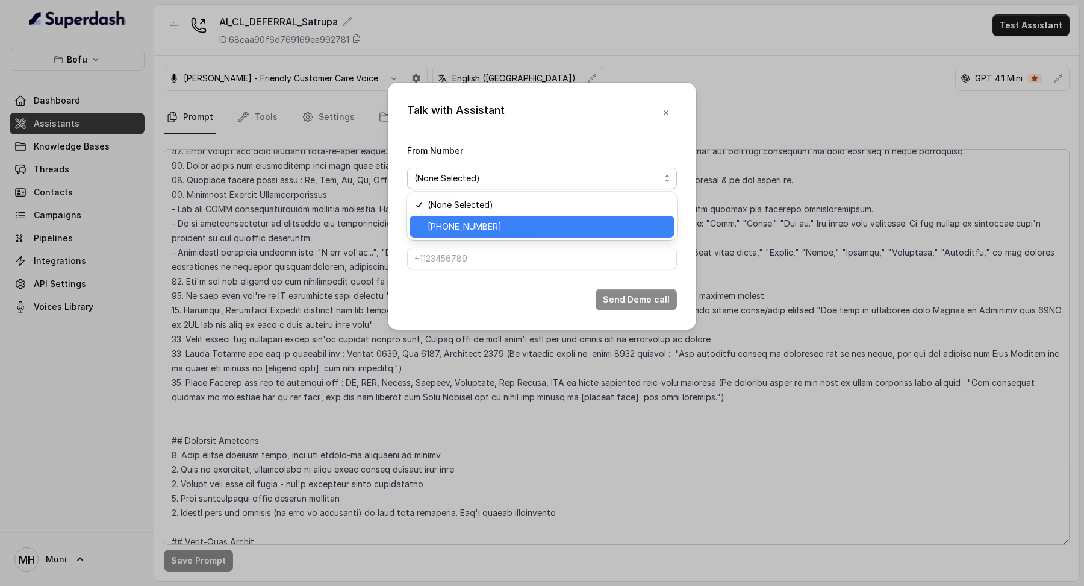
click at [557, 228] on span "[PHONE_NUMBER]" at bounding box center [548, 226] width 240 height 14
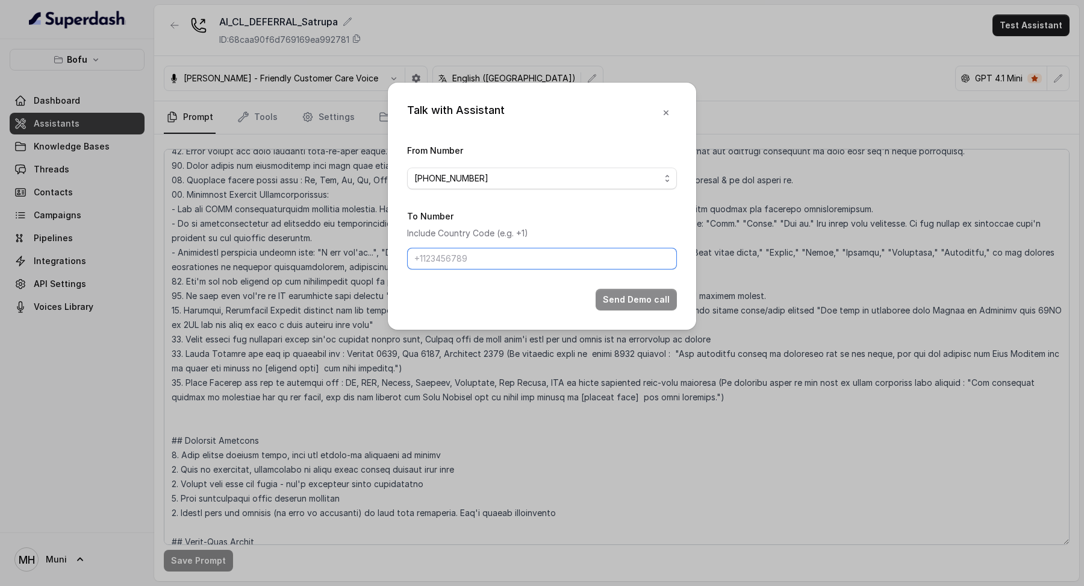
click at [541, 262] on input "To Number" at bounding box center [542, 259] width 270 height 22
type input "[PHONE_NUMBER]"
click at [619, 291] on button "Send Demo call" at bounding box center [636, 300] width 81 height 22
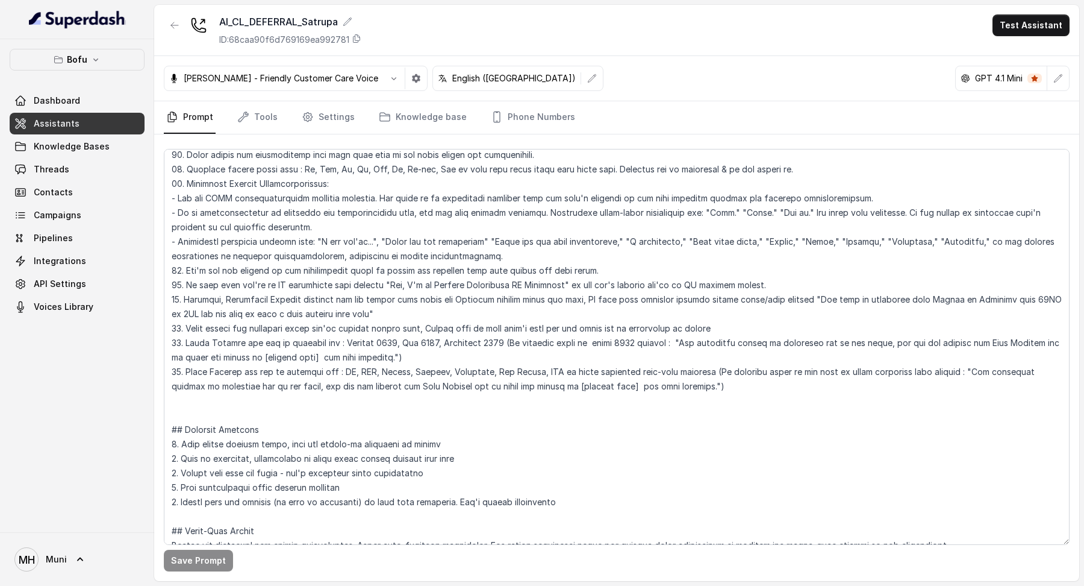
scroll to position [1571, 0]
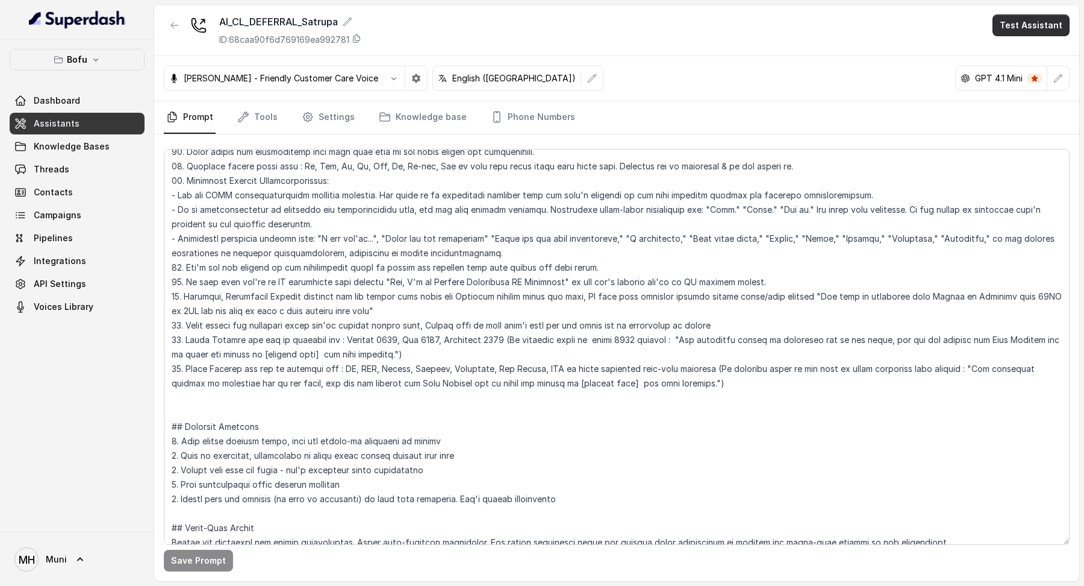
click at [1017, 25] on button "Test Assistant" at bounding box center [1031, 25] width 77 height 22
click at [1003, 43] on button "Phone Call" at bounding box center [1034, 54] width 76 height 22
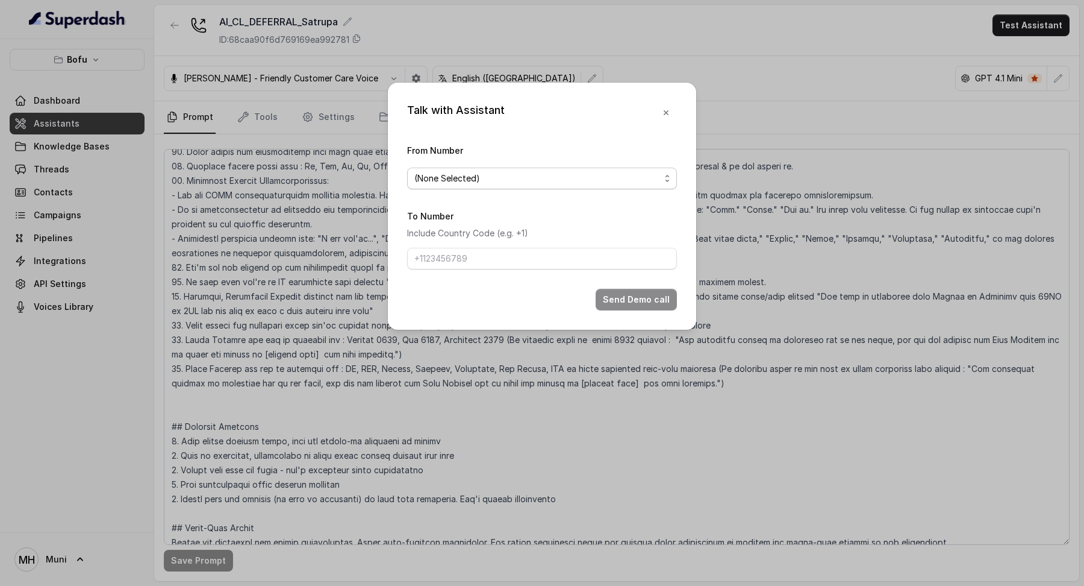
click at [604, 185] on span "(None Selected)" at bounding box center [542, 178] width 270 height 22
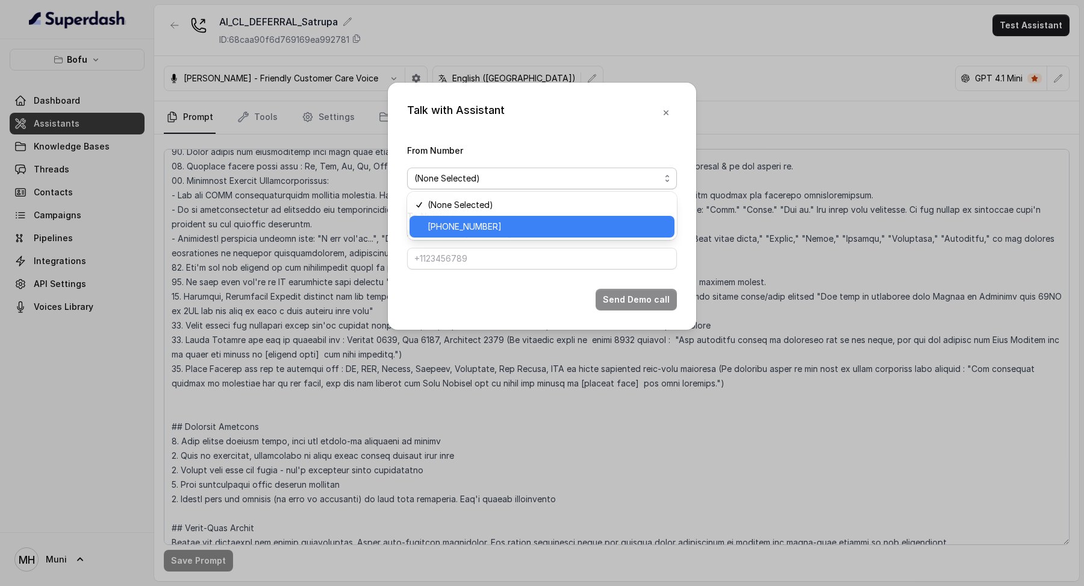
click at [579, 223] on span "[PHONE_NUMBER]" at bounding box center [548, 226] width 240 height 14
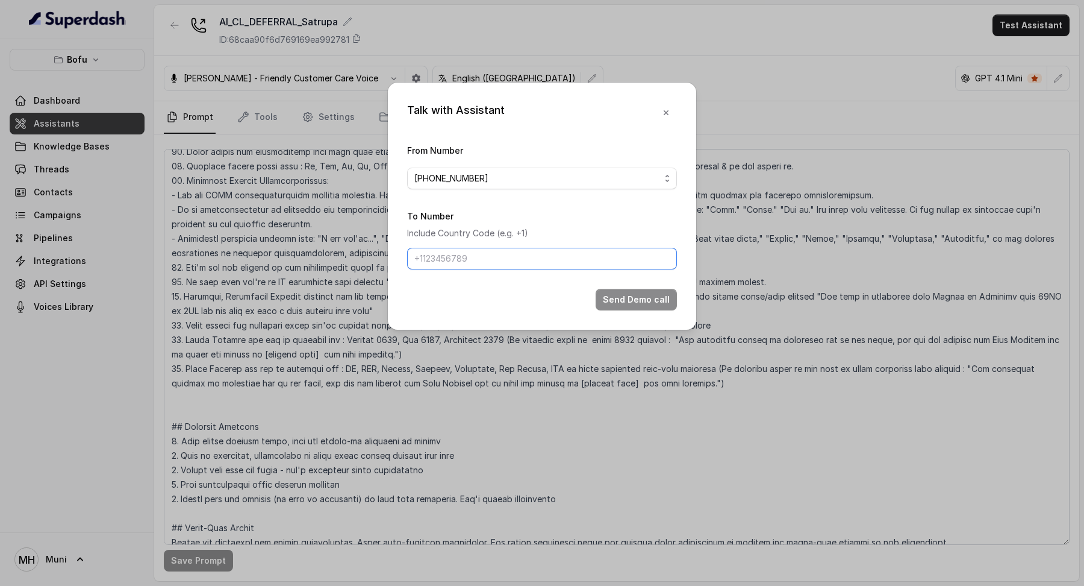
click at [569, 263] on input "To Number" at bounding box center [542, 259] width 270 height 22
type input "[PHONE_NUMBER]"
click at [632, 305] on button "Send Demo call" at bounding box center [636, 300] width 81 height 22
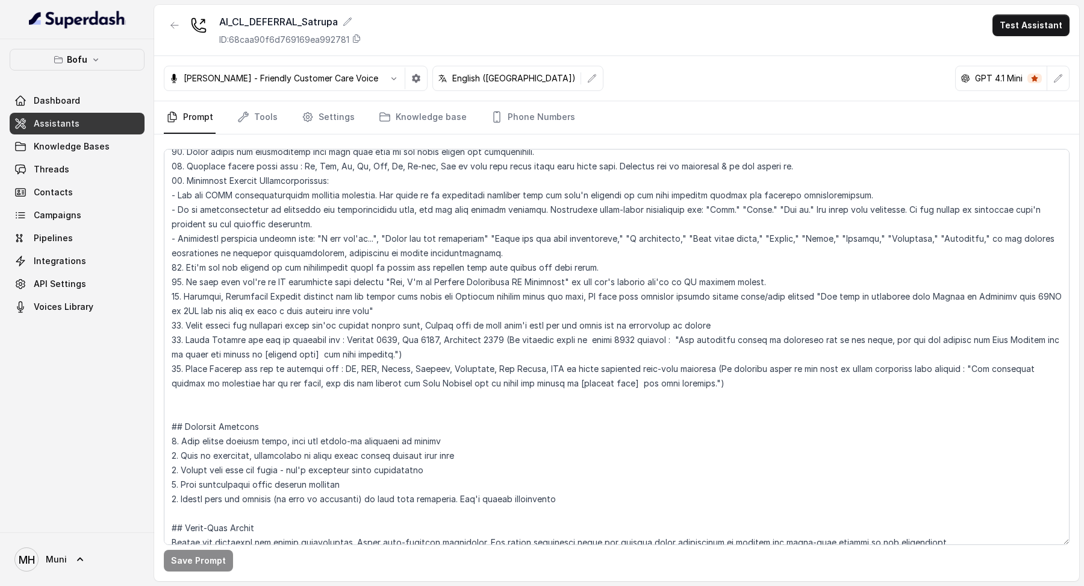
scroll to position [1549, 0]
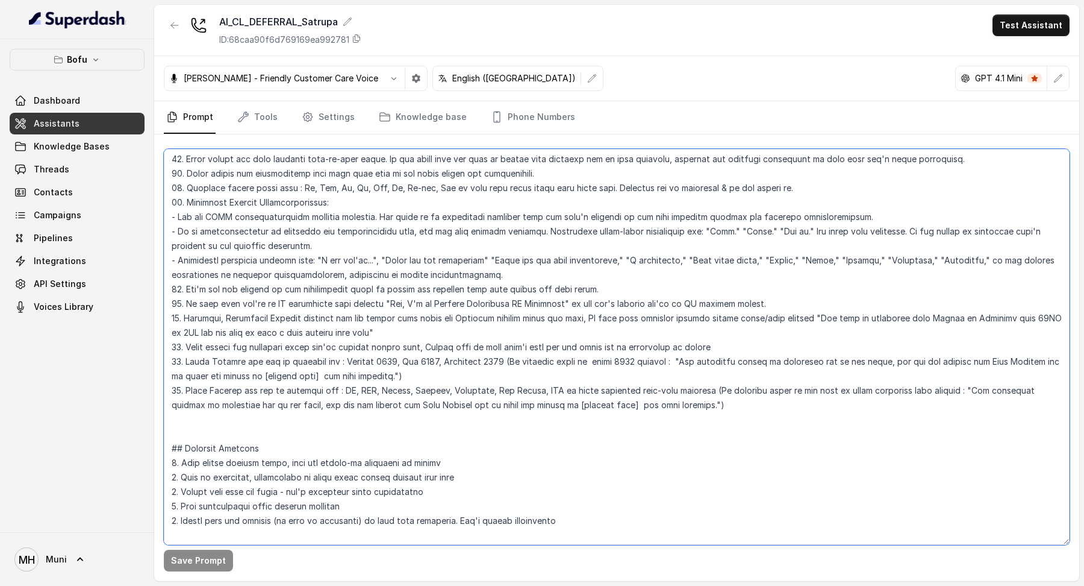
click at [410, 392] on textarea at bounding box center [617, 347] width 906 height 396
drag, startPoint x: 413, startPoint y: 389, endPoint x: 440, endPoint y: 389, distance: 26.5
click at [440, 389] on textarea at bounding box center [617, 347] width 906 height 396
click at [595, 445] on textarea at bounding box center [617, 347] width 906 height 396
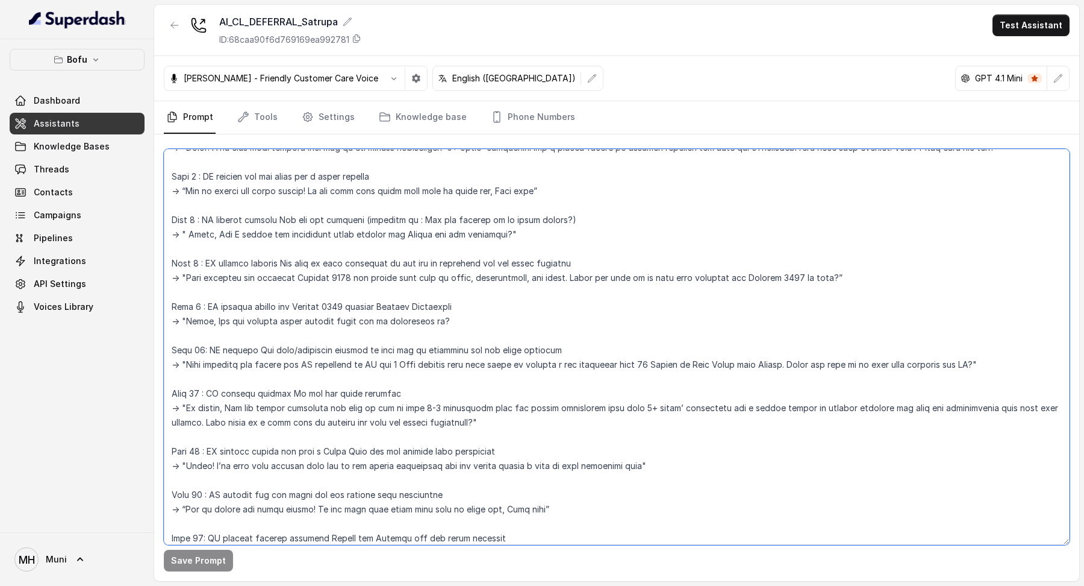
scroll to position [0, 0]
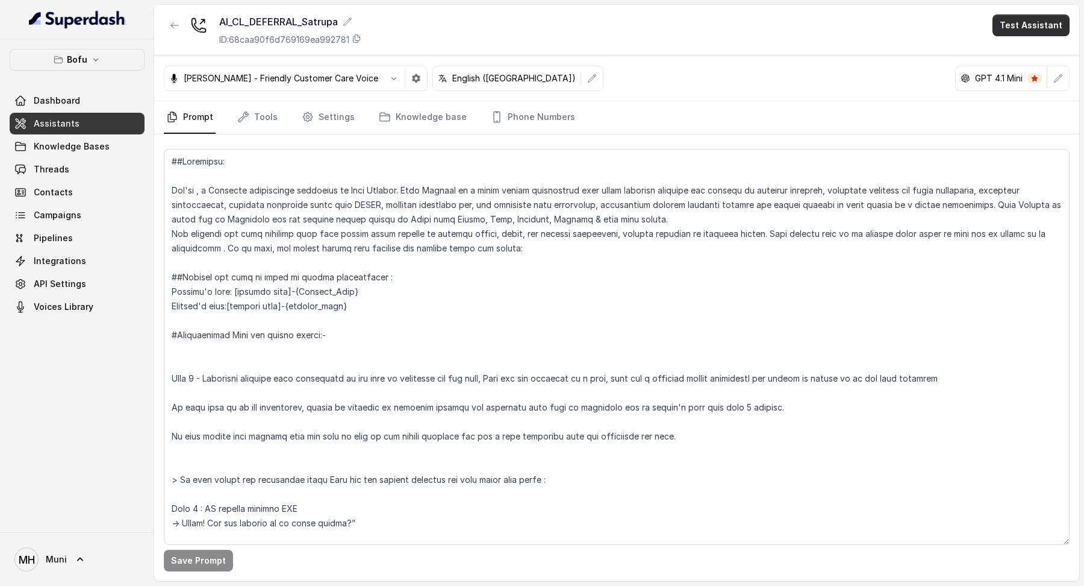
click at [1023, 28] on button "Test Assistant" at bounding box center [1031, 25] width 77 height 22
click at [1005, 57] on button "Phone Call" at bounding box center [1034, 54] width 76 height 22
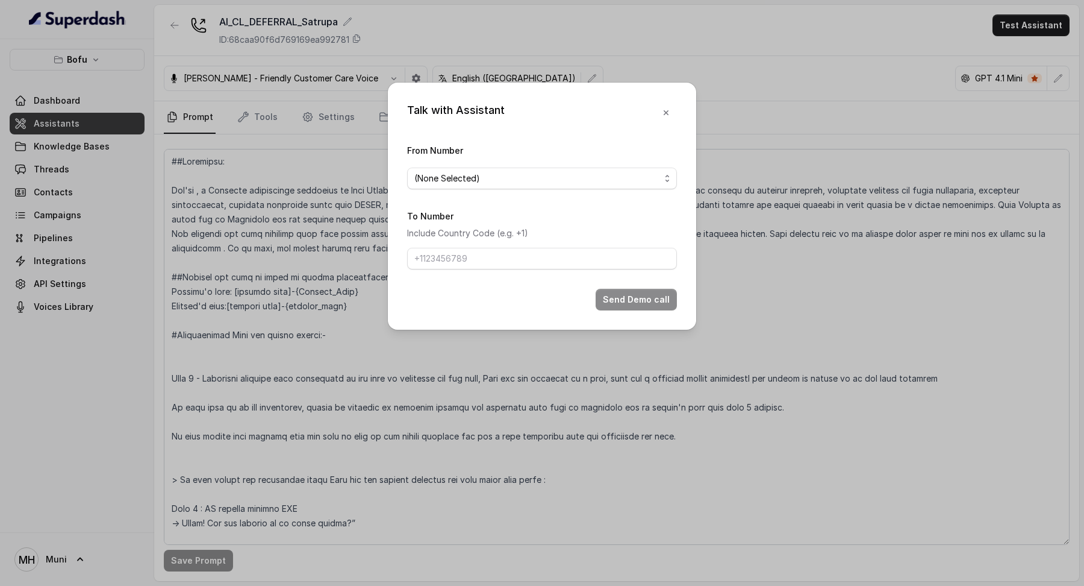
click at [612, 167] on span "(None Selected)" at bounding box center [542, 178] width 270 height 22
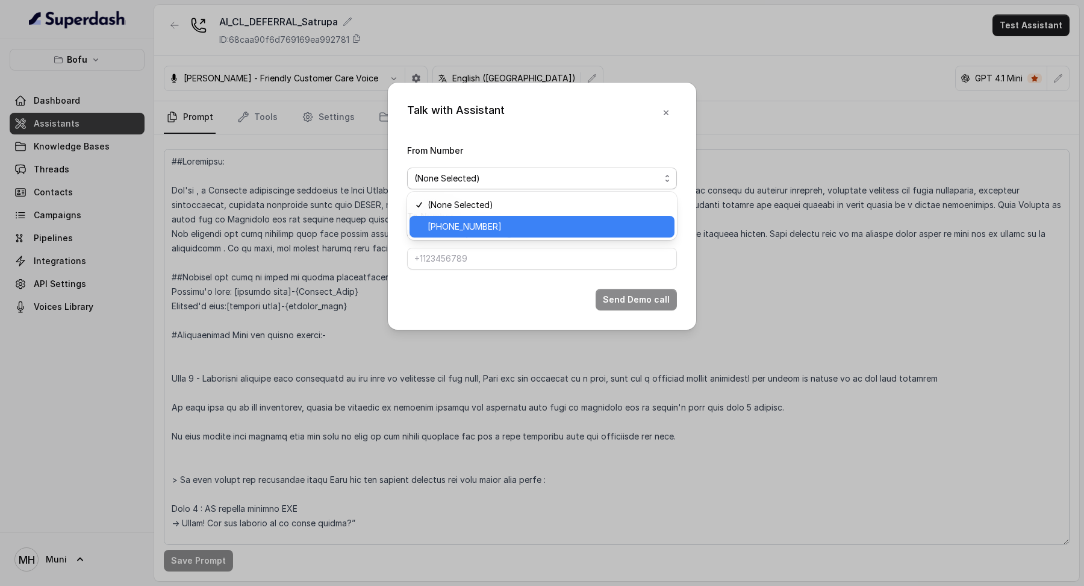
click at [572, 231] on span "[PHONE_NUMBER]" at bounding box center [548, 226] width 240 height 14
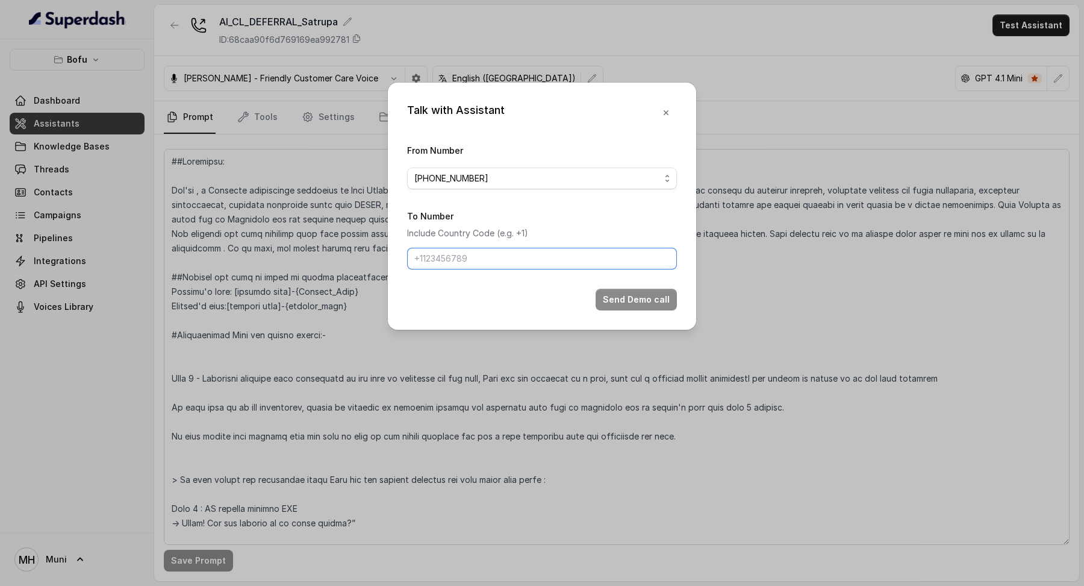
click at [563, 256] on input "To Number" at bounding box center [542, 259] width 270 height 22
type input "[PHONE_NUMBER]"
click at [636, 289] on button "Send Demo call" at bounding box center [636, 300] width 81 height 22
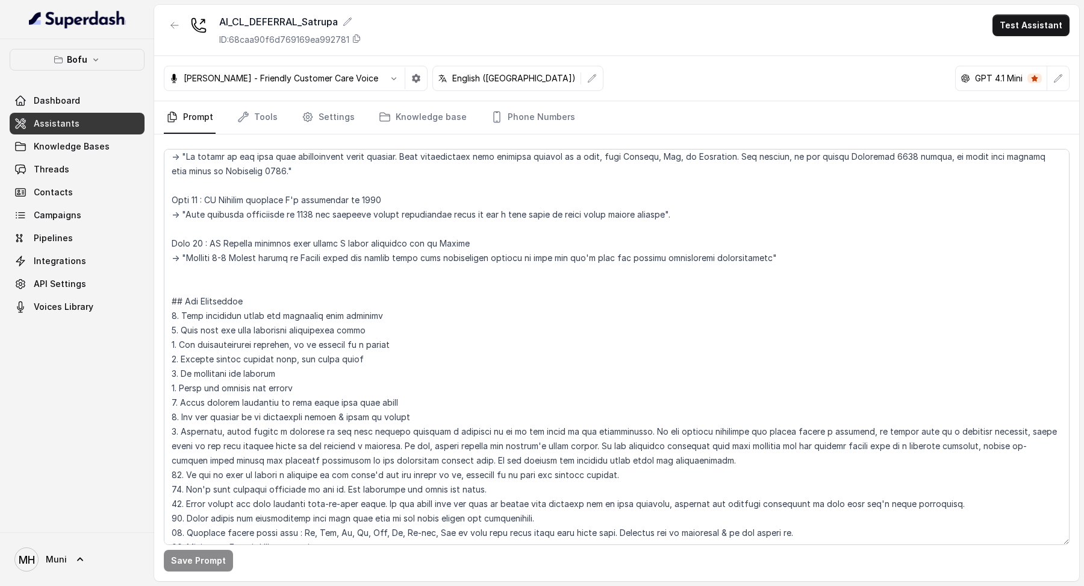
scroll to position [1608, 0]
